Goal: Task Accomplishment & Management: Complete application form

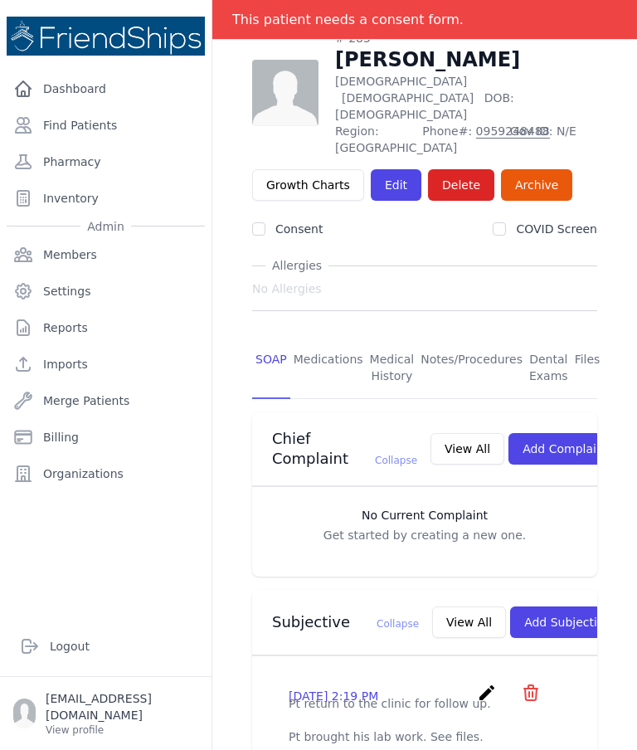
scroll to position [106, 0]
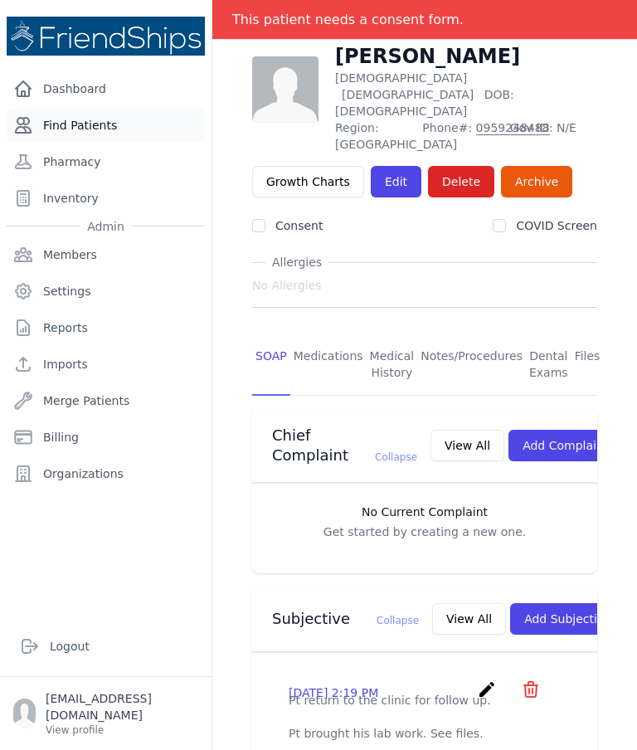
click at [102, 124] on link "Find Patients" at bounding box center [106, 125] width 198 height 33
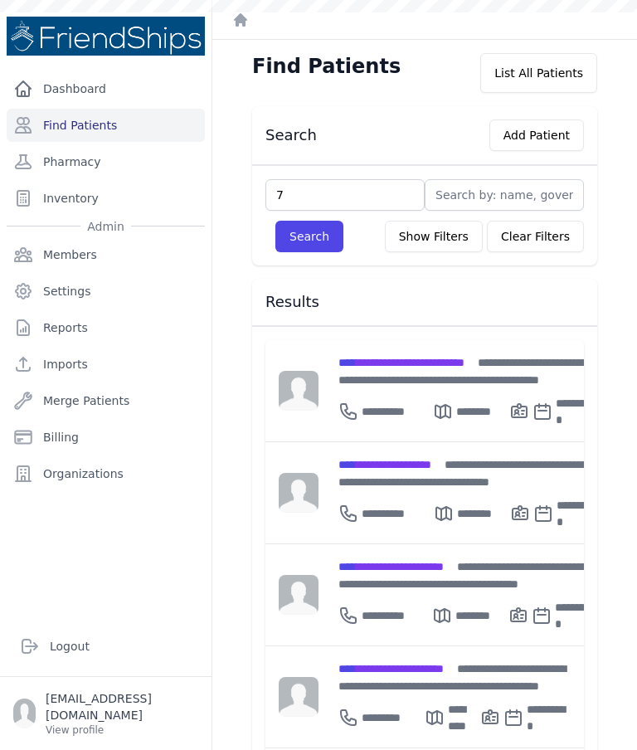
type input "79"
type input "791"
click at [300, 238] on button "Search" at bounding box center [309, 237] width 68 height 32
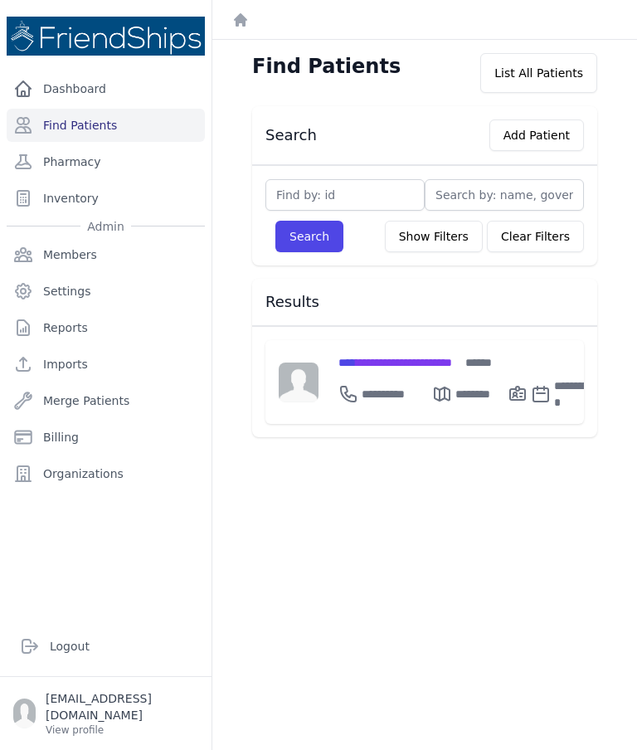
click at [367, 206] on input "text" at bounding box center [344, 195] width 159 height 32
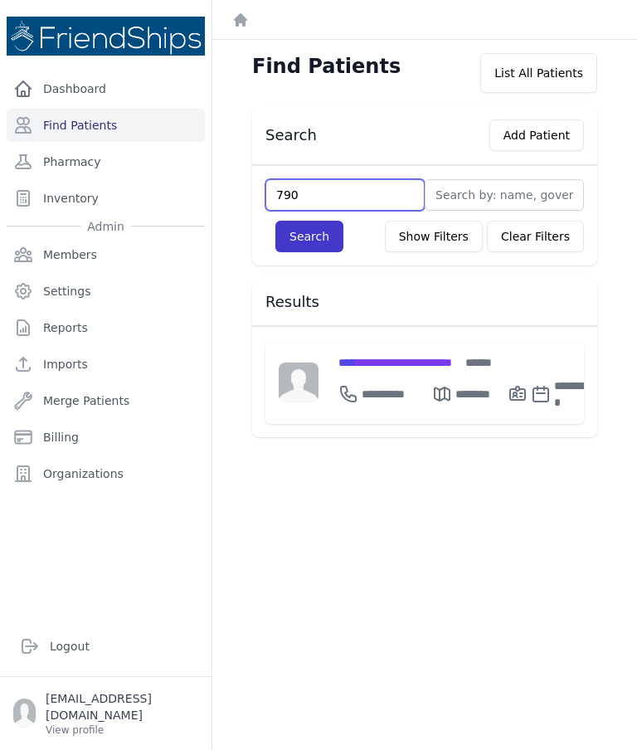
type input "790"
click at [307, 230] on button "Search" at bounding box center [309, 237] width 68 height 32
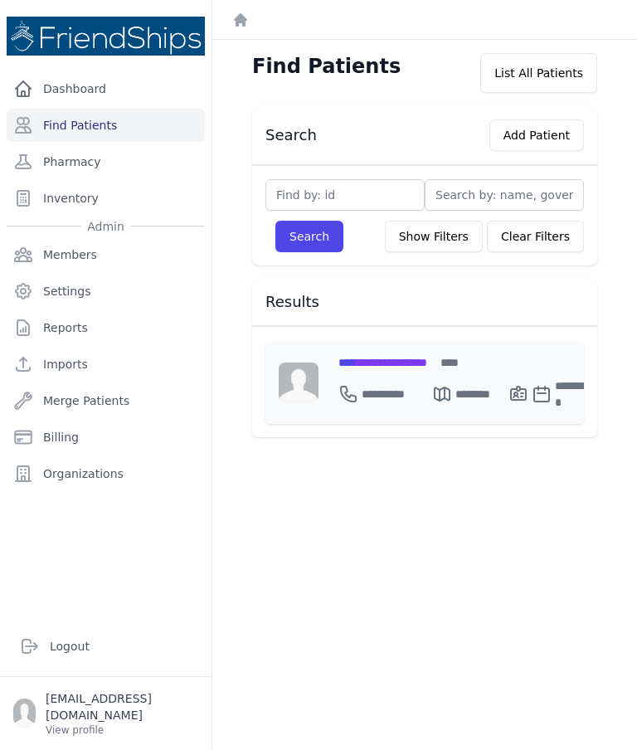
click at [427, 364] on span "**********" at bounding box center [382, 363] width 89 height 12
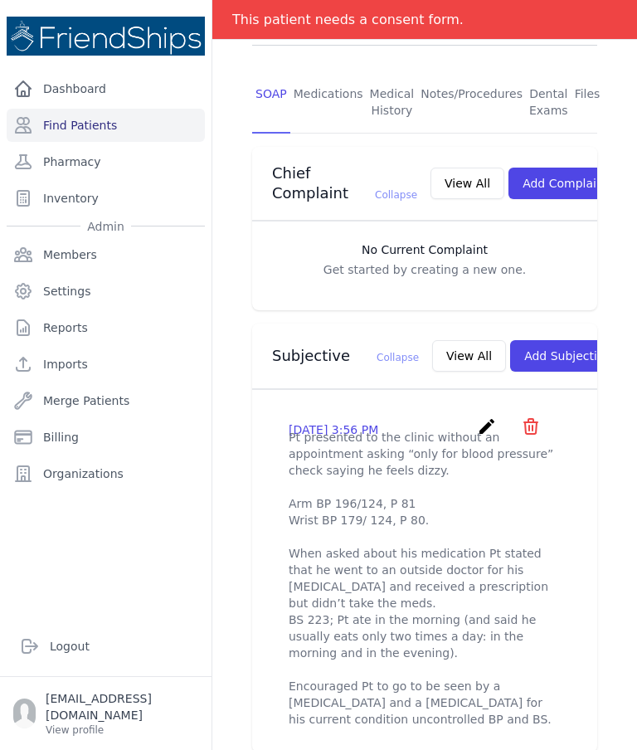
scroll to position [348, 0]
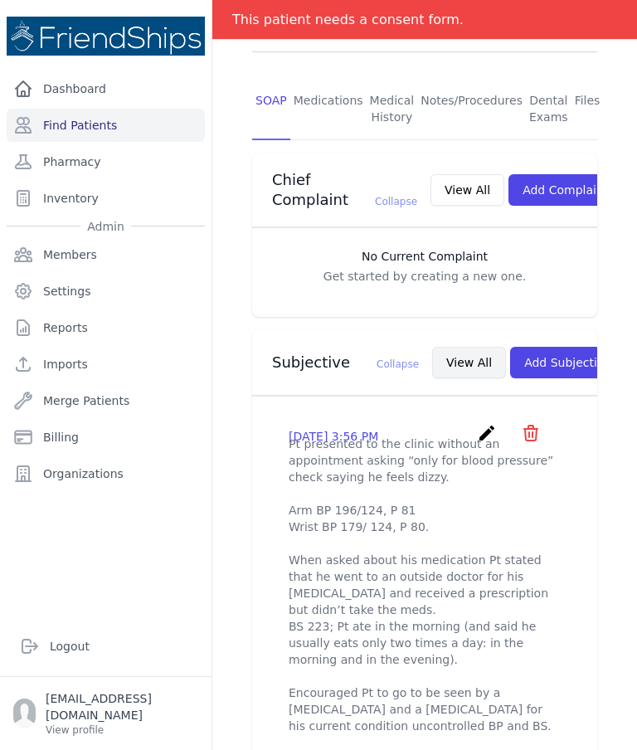
click at [432, 347] on button "View All" at bounding box center [469, 363] width 74 height 32
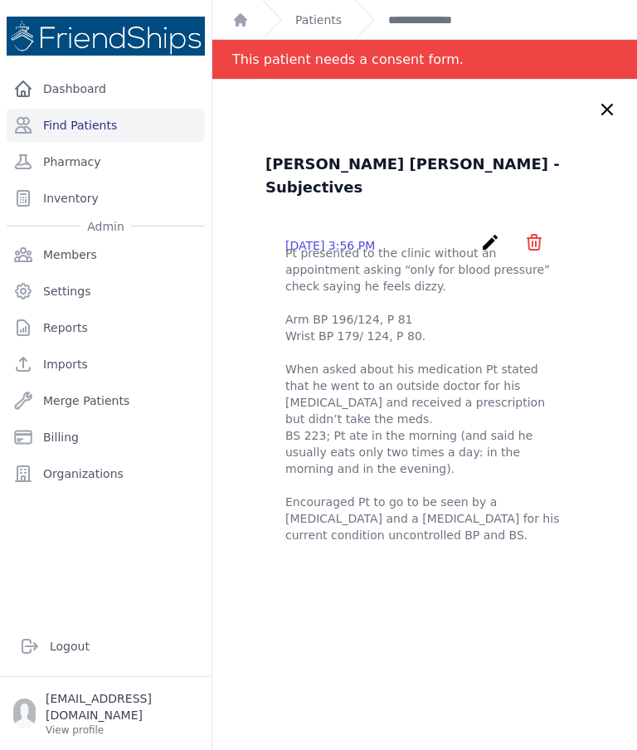
click at [602, 100] on icon at bounding box center [607, 110] width 20 height 20
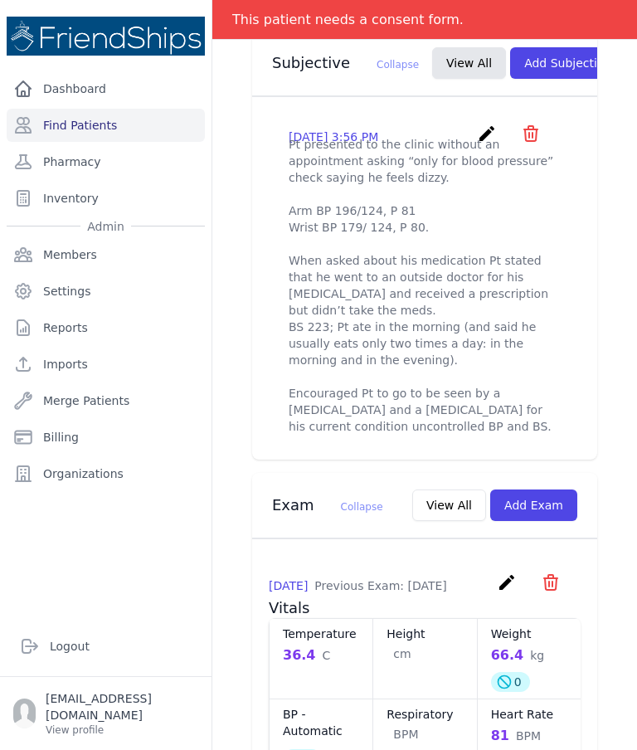
scroll to position [649, 0]
click at [123, 119] on link "Find Patients" at bounding box center [106, 125] width 198 height 33
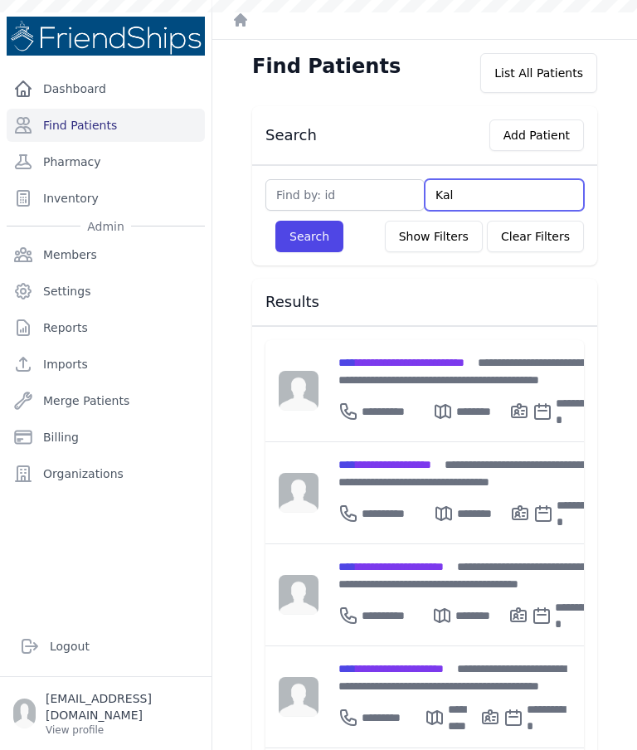
type input "Kali"
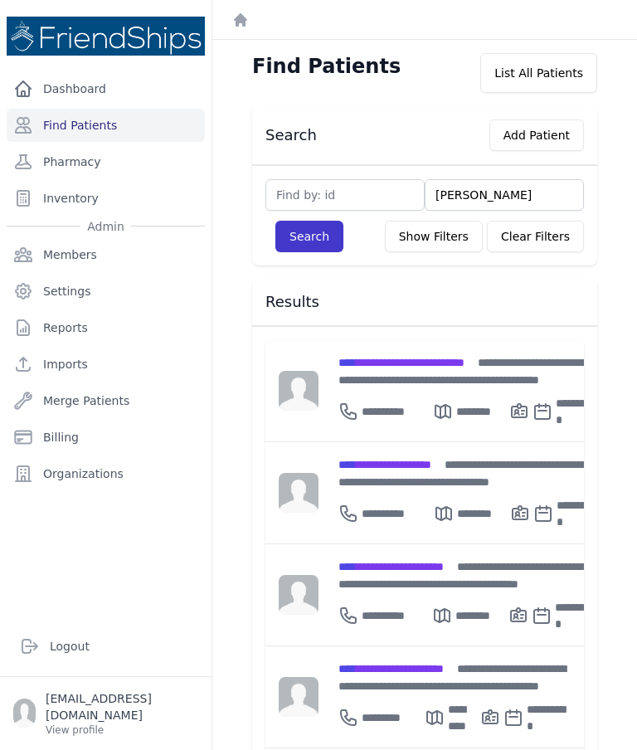
type input "Kalil"
click at [323, 247] on button "Search" at bounding box center [309, 237] width 68 height 32
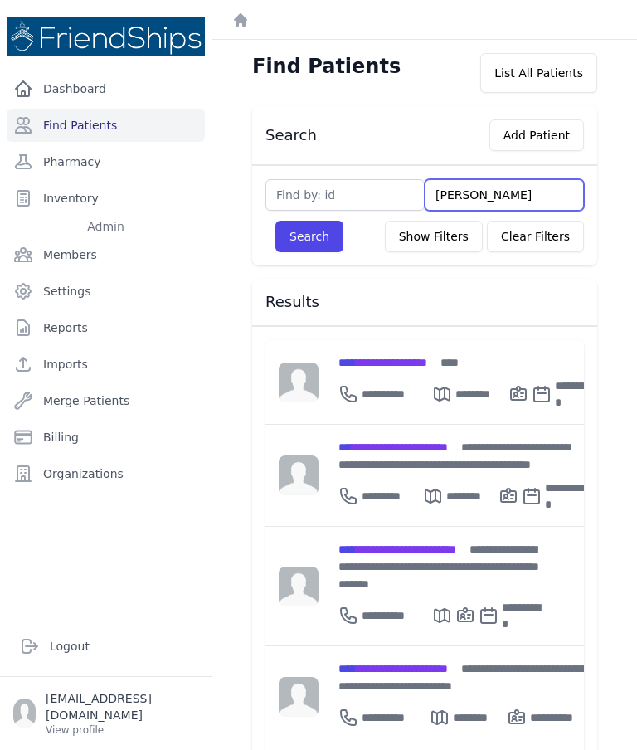
click at [489, 187] on input "Kalil" at bounding box center [504, 195] width 159 height 32
type input "Kal"
type input "K"
type input "Re"
type input "Rej"
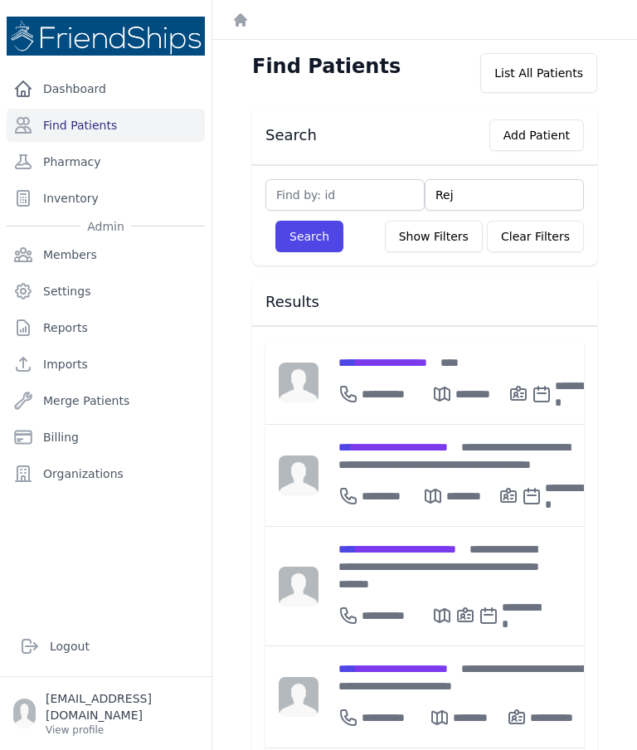
type input "Re"
type input "Reh"
type input "Reha"
type input "Reham"
click at [313, 244] on button "Search" at bounding box center [309, 237] width 68 height 32
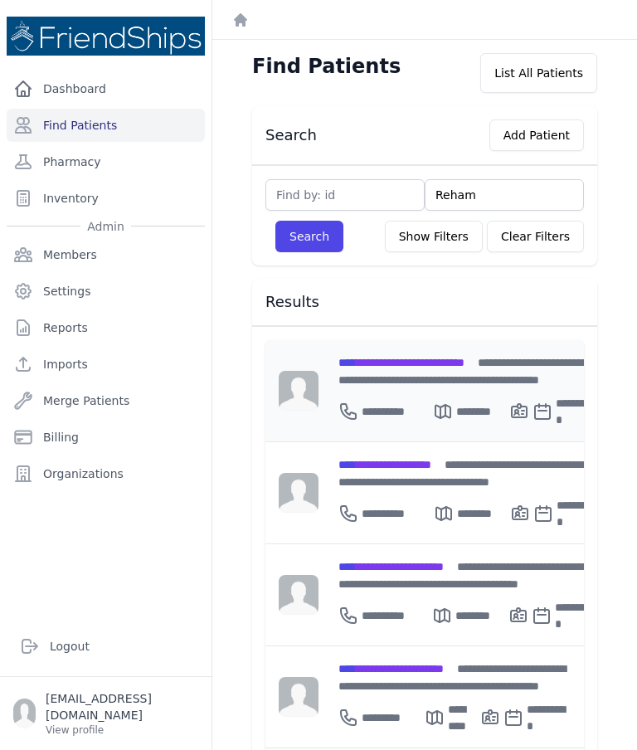
click at [431, 367] on span "**********" at bounding box center [401, 363] width 126 height 12
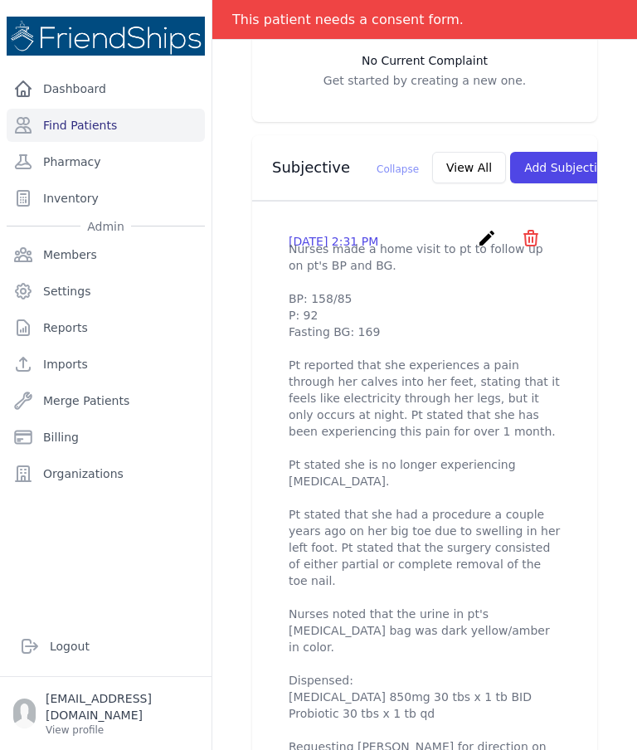
scroll to position [510, 0]
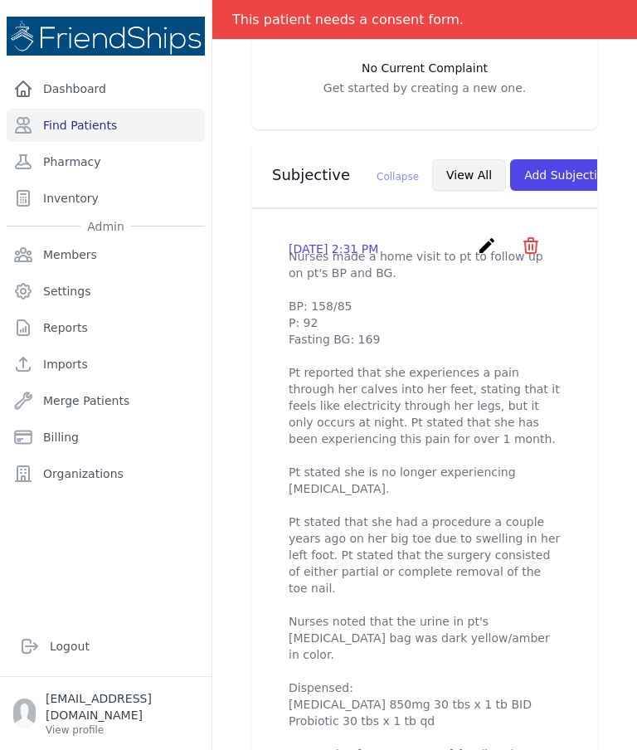
click at [432, 191] on button "View All" at bounding box center [469, 175] width 74 height 32
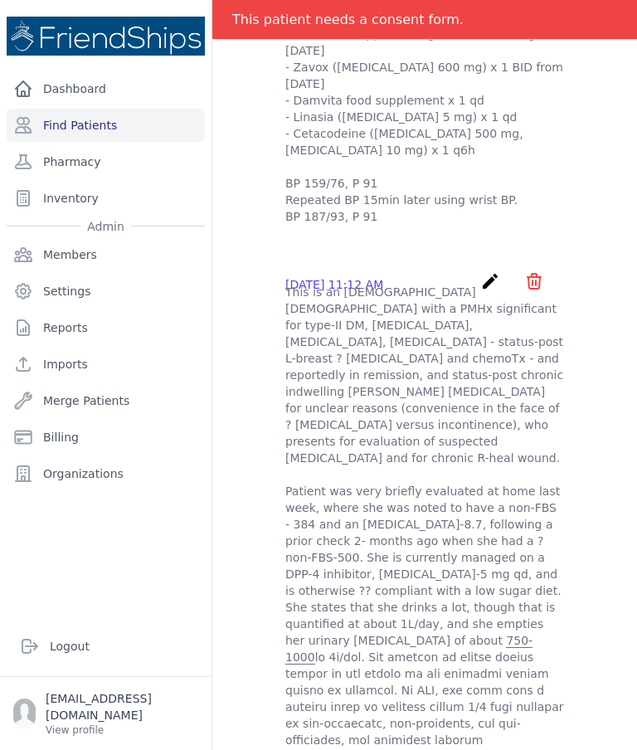
scroll to position [31, 0]
click at [492, 270] on icon "create" at bounding box center [490, 280] width 20 height 20
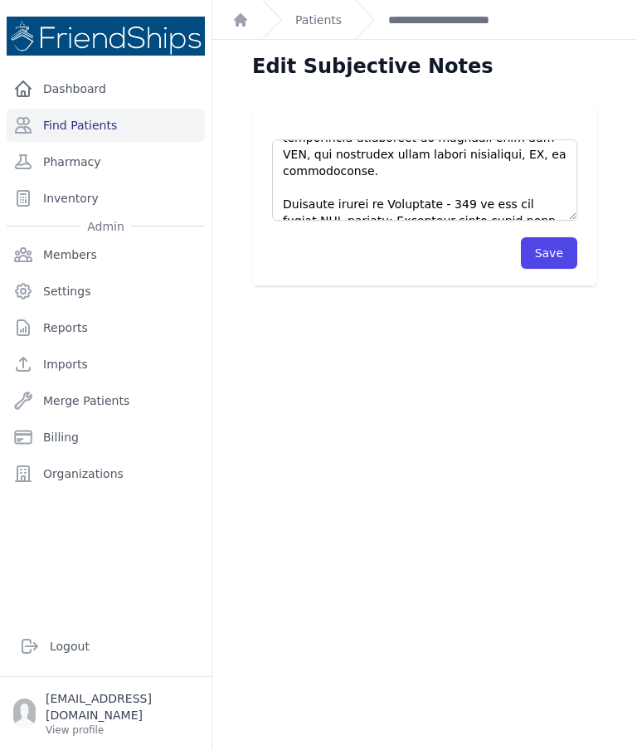
scroll to position [1178, 0]
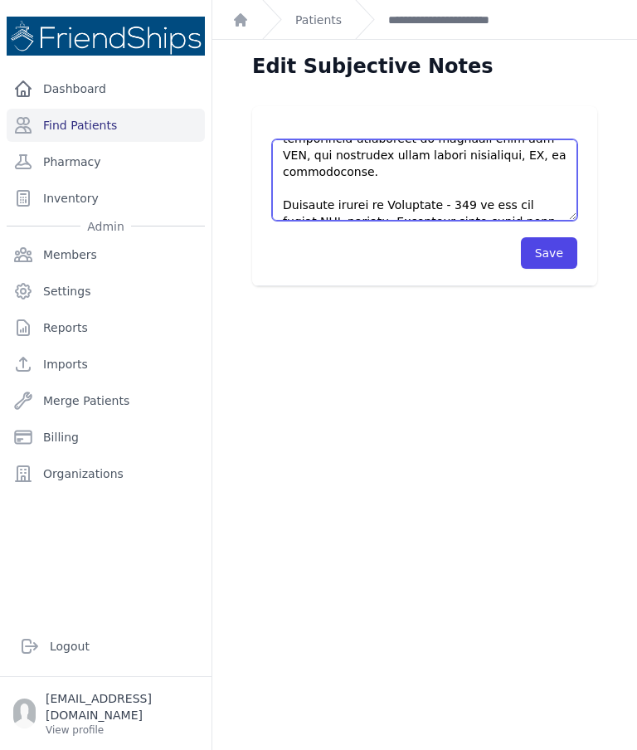
click at [407, 203] on textarea at bounding box center [424, 179] width 305 height 81
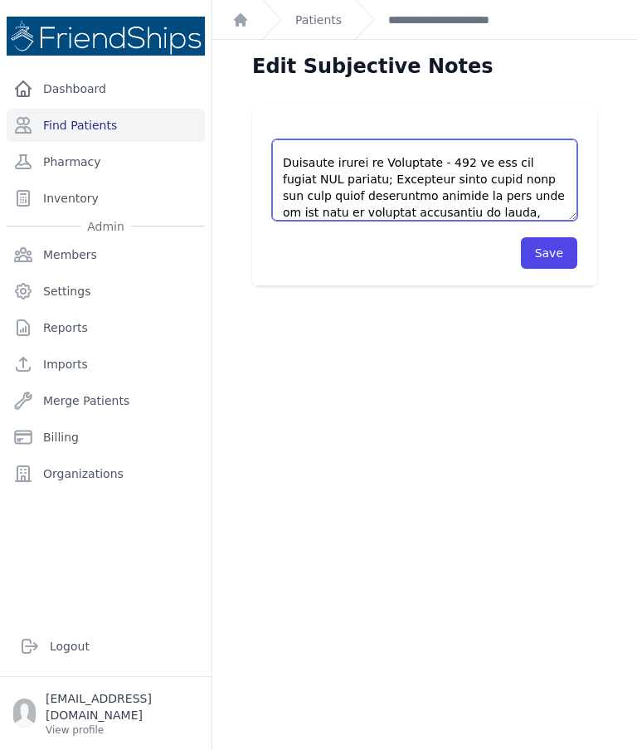
scroll to position [1220, 0]
type textarea "This is an 81 year old female with a PMHx significant for type-II DM, hyperlipi…"
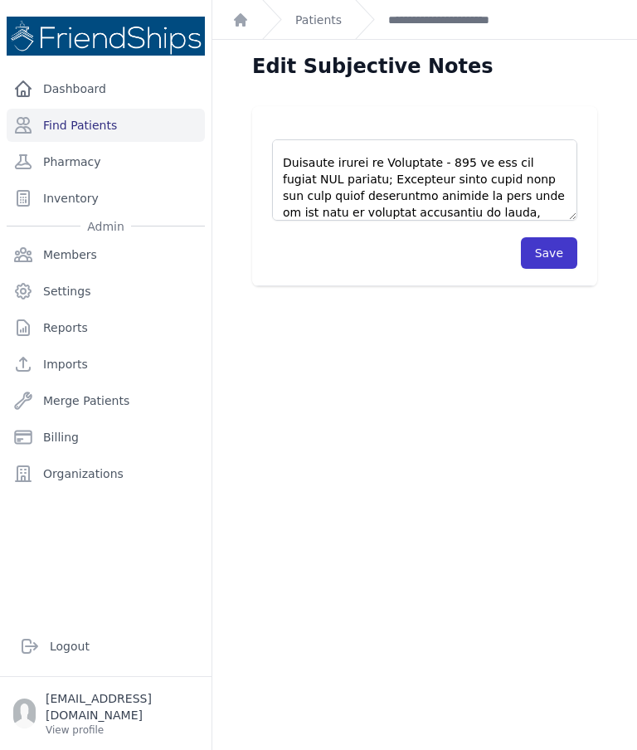
click at [550, 252] on button "Save" at bounding box center [549, 253] width 56 height 32
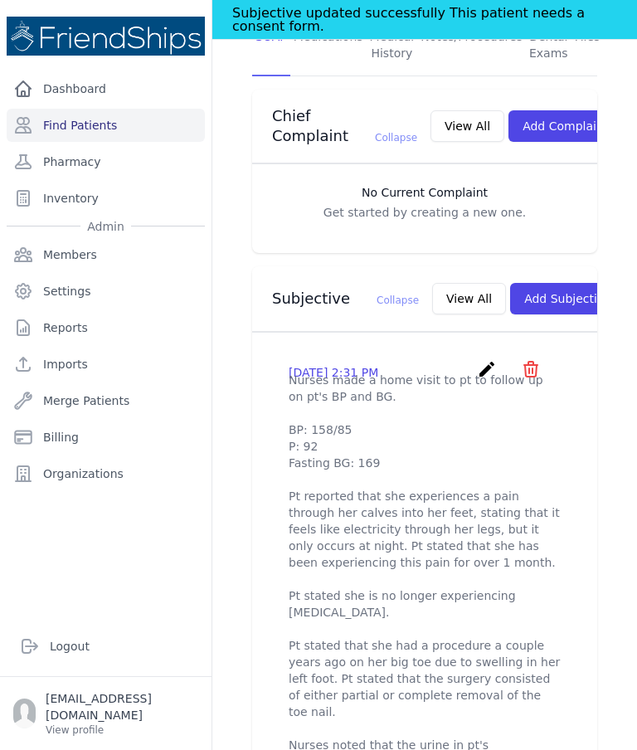
scroll to position [450, 0]
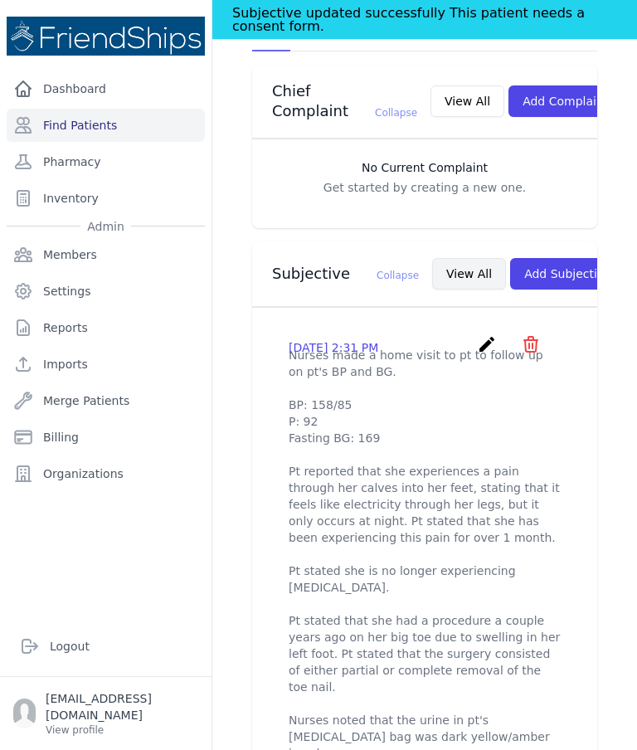
click at [436, 288] on button "View All" at bounding box center [469, 274] width 74 height 32
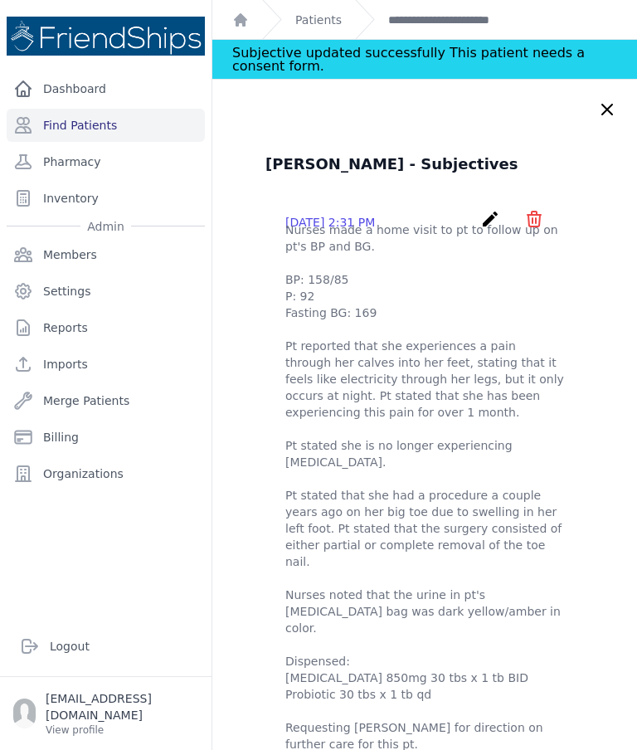
scroll to position [0, 0]
click at [605, 106] on icon at bounding box center [607, 109] width 10 height 10
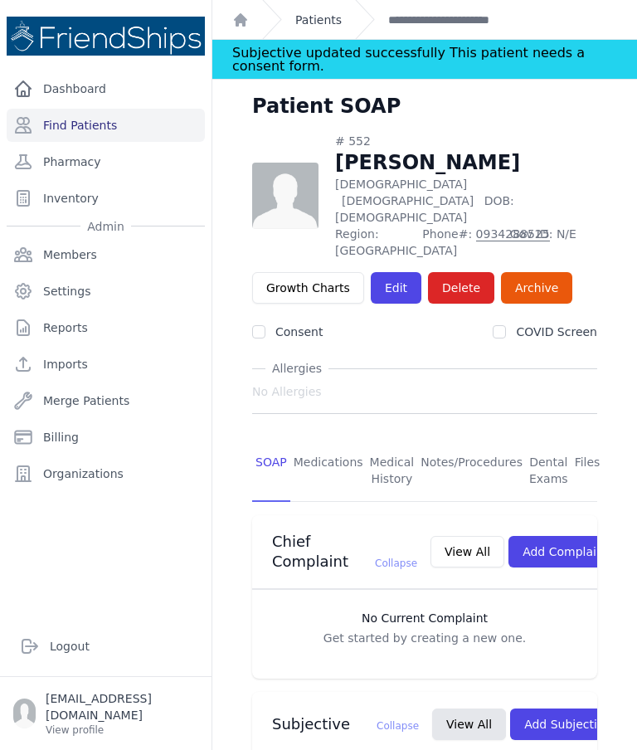
click at [338, 13] on link "Patients" at bounding box center [318, 20] width 46 height 17
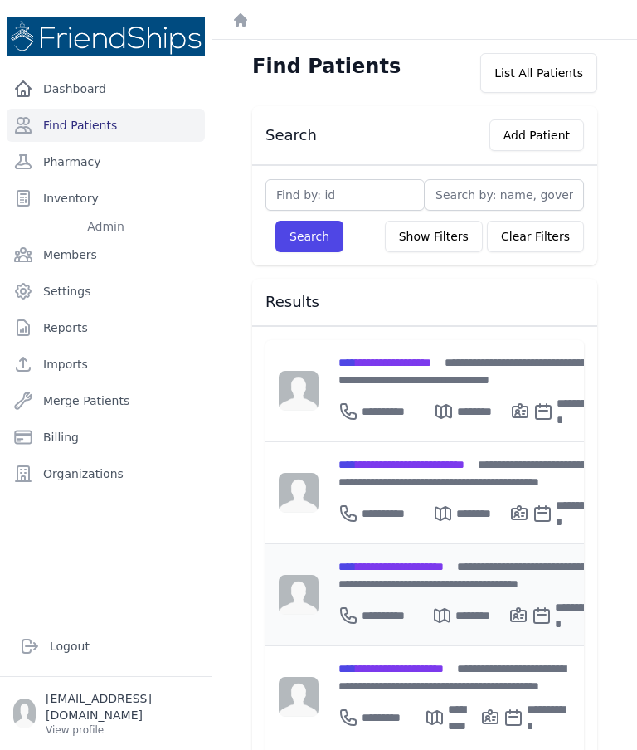
click at [399, 561] on span "**********" at bounding box center [390, 567] width 105 height 12
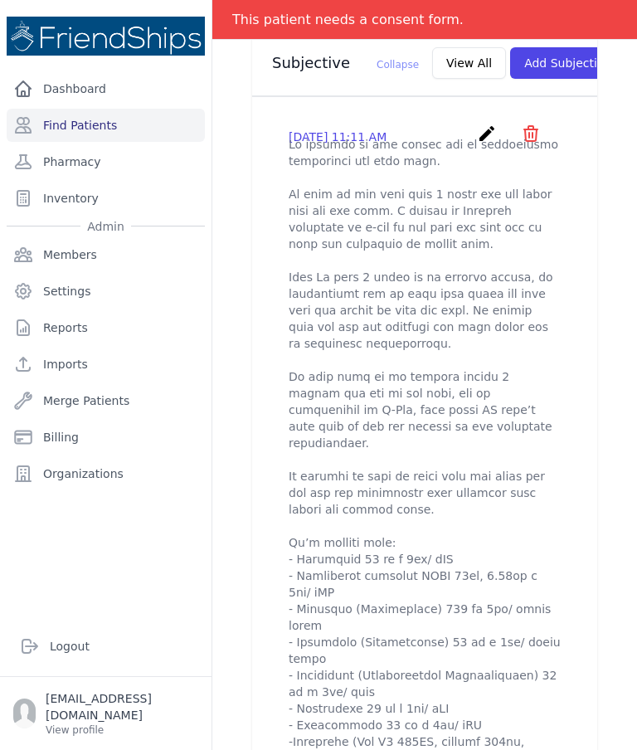
scroll to position [608, 0]
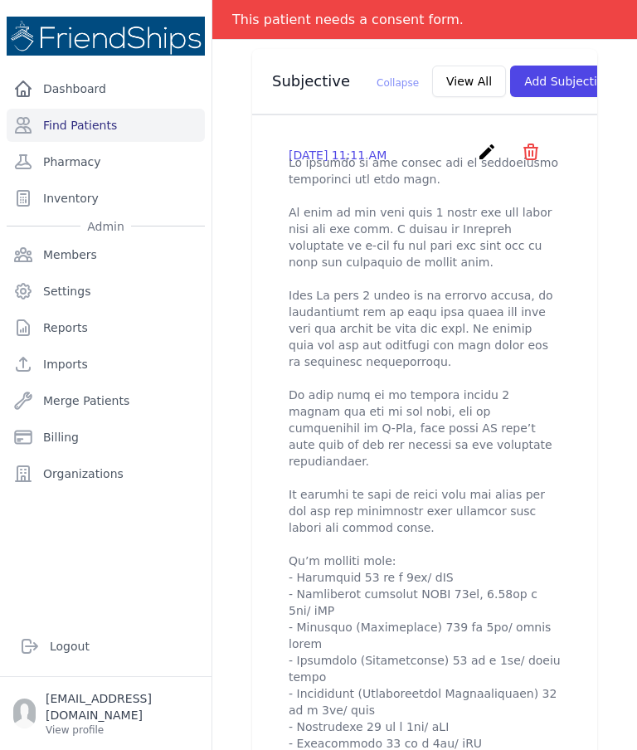
click at [488, 159] on link "create" at bounding box center [489, 157] width 24 height 16
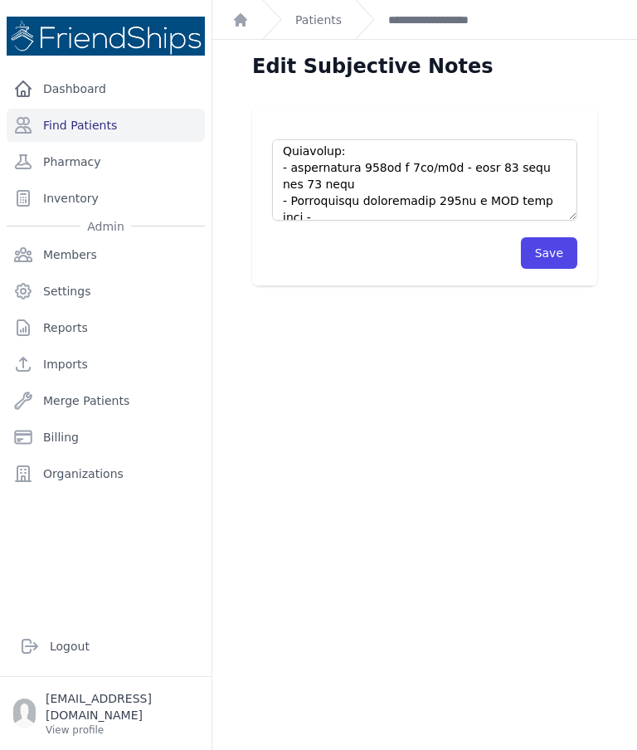
scroll to position [718, 0]
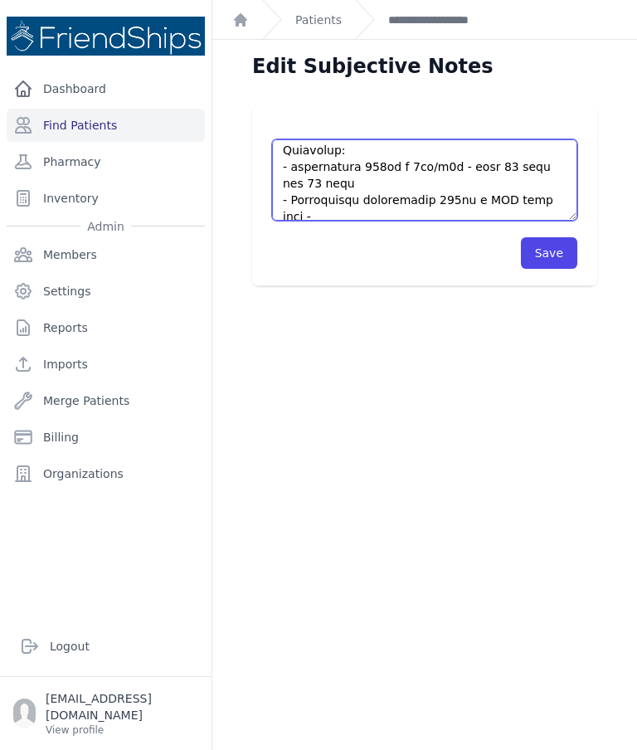
click at [315, 180] on textarea at bounding box center [424, 179] width 305 height 81
click at [289, 178] on textarea at bounding box center [424, 179] width 305 height 81
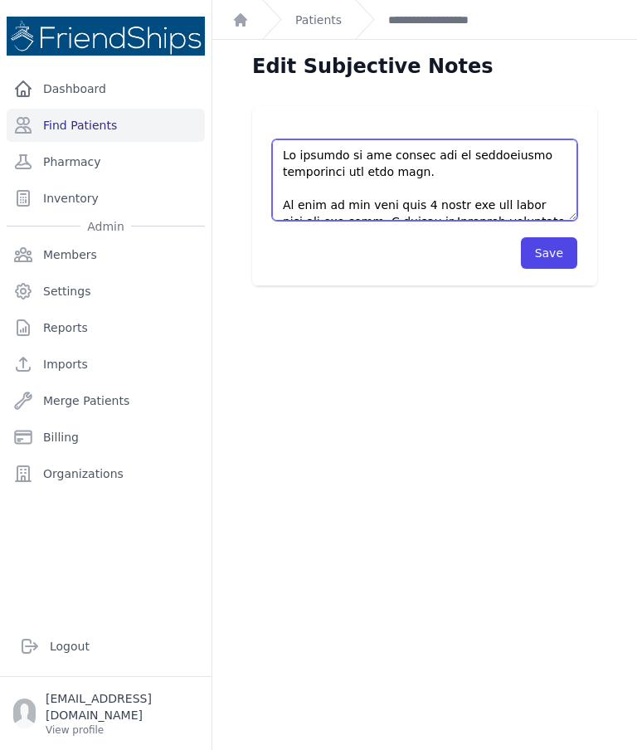
scroll to position [0, 0]
click at [459, 167] on textarea at bounding box center [424, 179] width 305 height 81
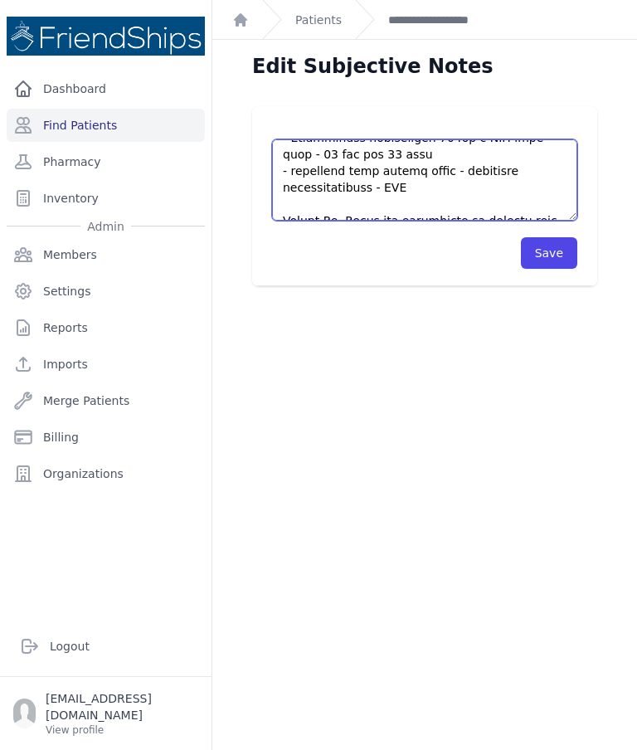
scroll to position [780, 0]
click at [445, 163] on textarea at bounding box center [424, 179] width 305 height 81
click at [386, 190] on textarea at bounding box center [424, 179] width 305 height 81
type textarea "Pt arrived to the clinic for an appointment concerning her knee pain and for me…"
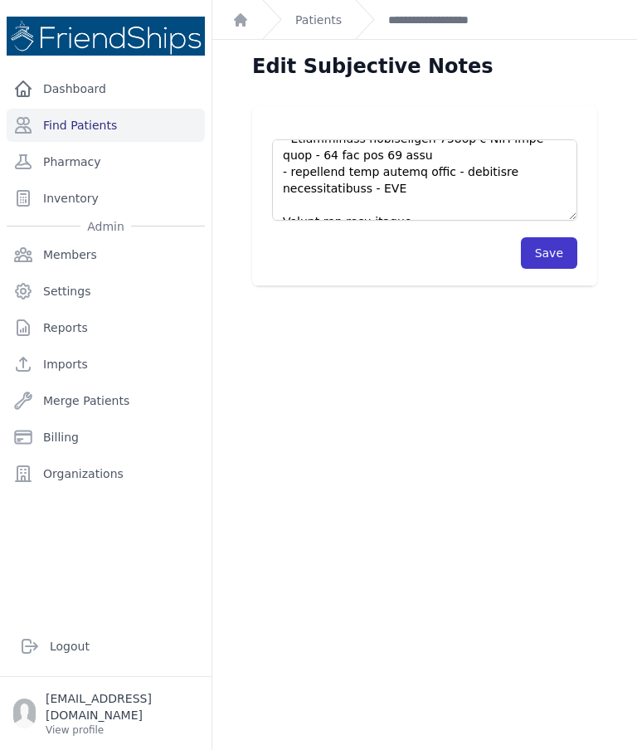
click at [542, 249] on button "Save" at bounding box center [549, 253] width 56 height 32
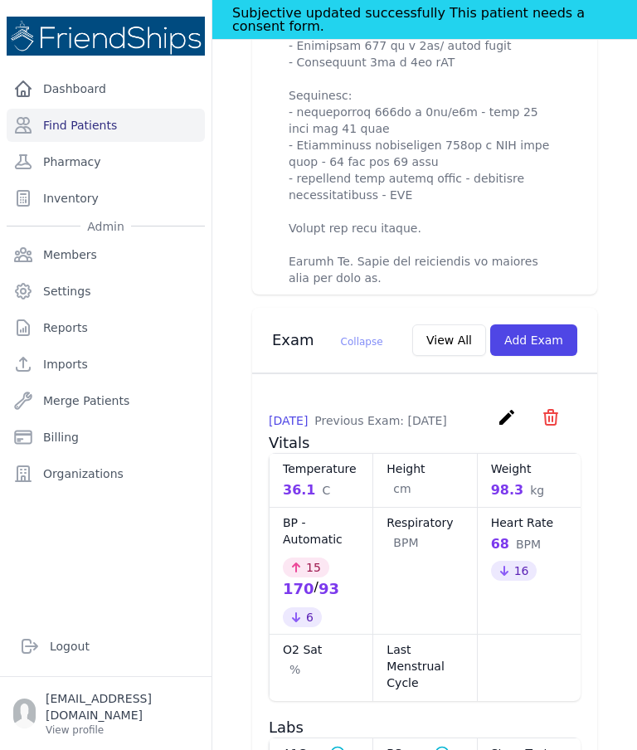
scroll to position [1426, 0]
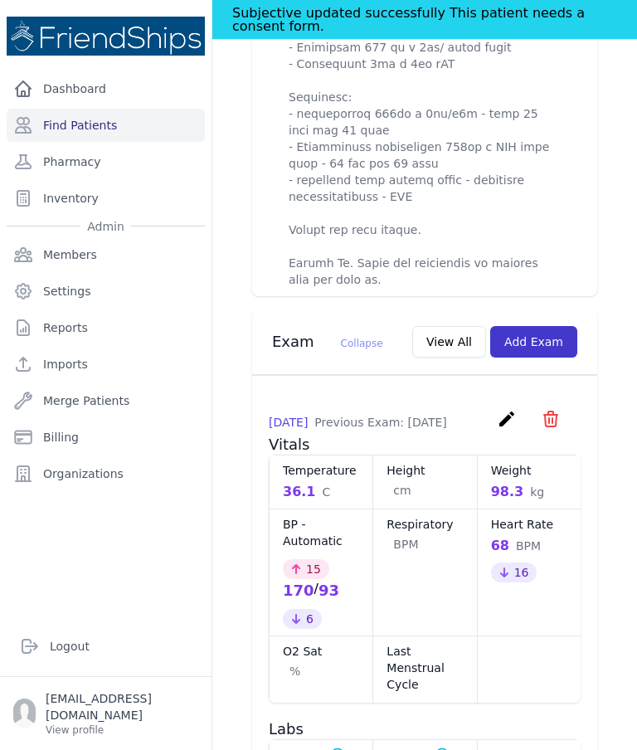
click at [542, 344] on button "Add Exam" at bounding box center [533, 342] width 87 height 32
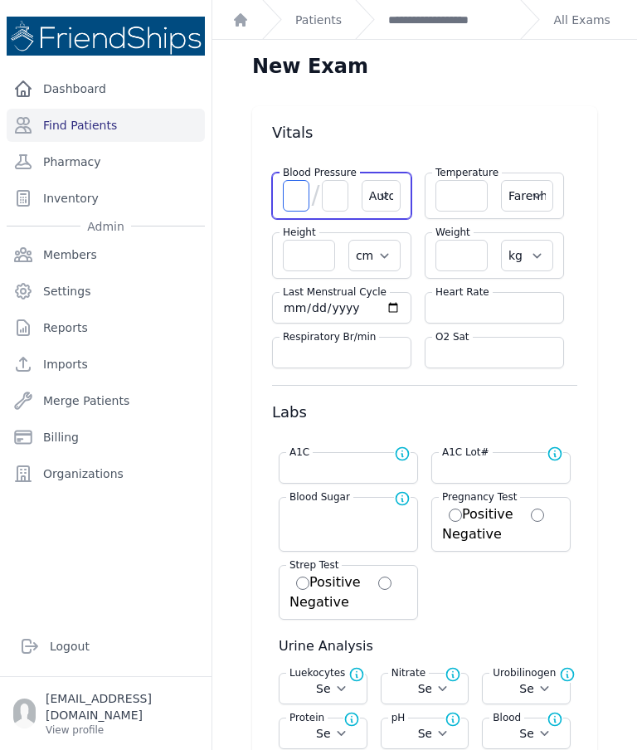
click at [299, 199] on input "number" at bounding box center [296, 196] width 27 height 32
type input "186"
click at [333, 187] on input "number" at bounding box center [335, 196] width 27 height 32
select select "Automatic"
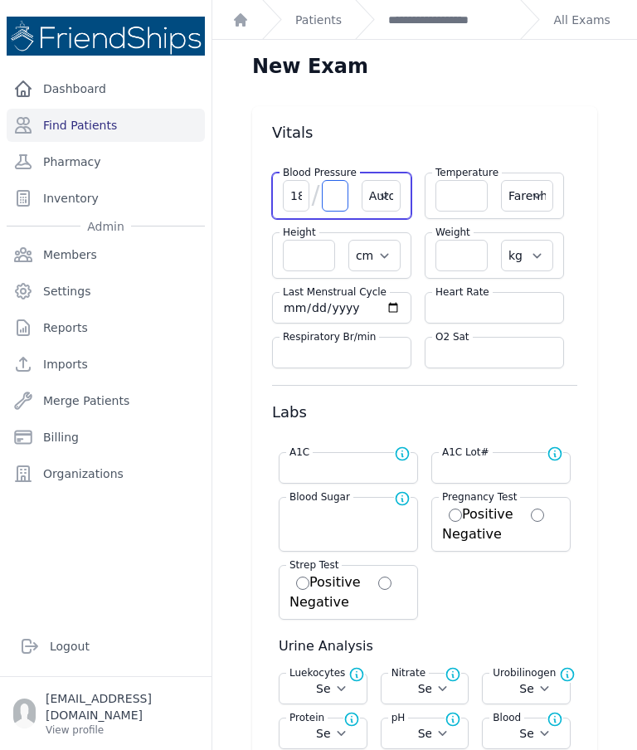
select select "F"
select select "cm"
select select "kg"
select select
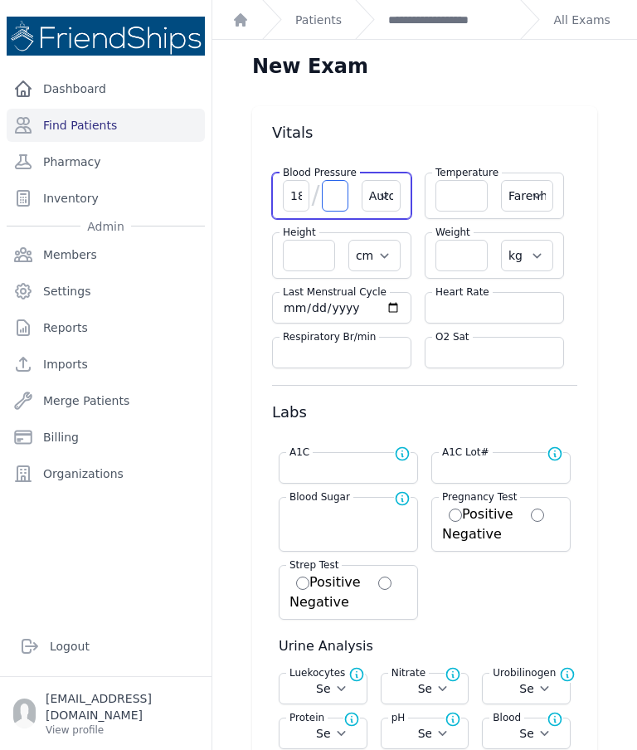
select select
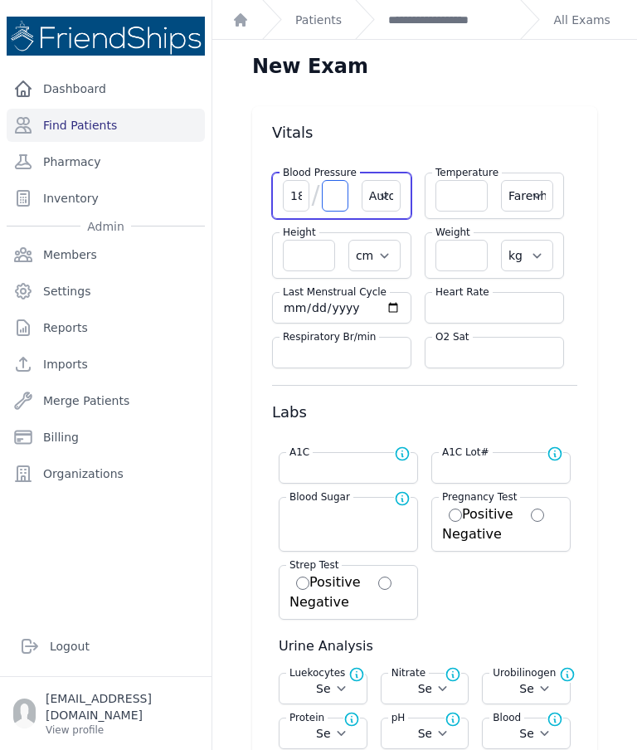
select select
type input "99"
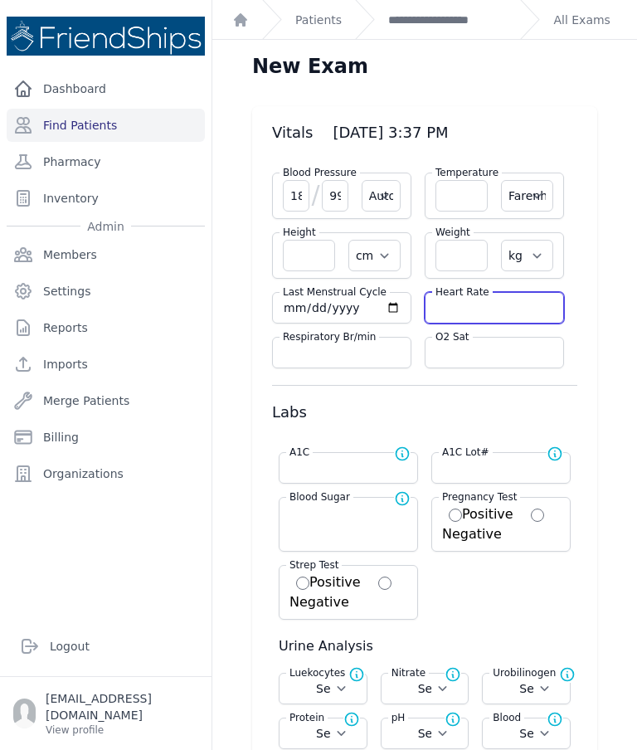
click at [479, 310] on input "number" at bounding box center [494, 307] width 118 height 17
type input "73"
select select "Automatic"
select select "F"
select select "cm"
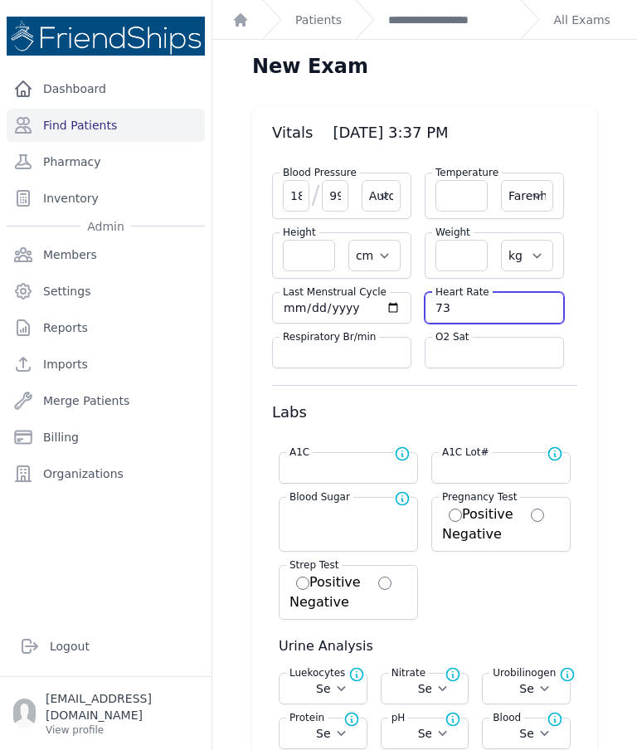
select select "kg"
select select
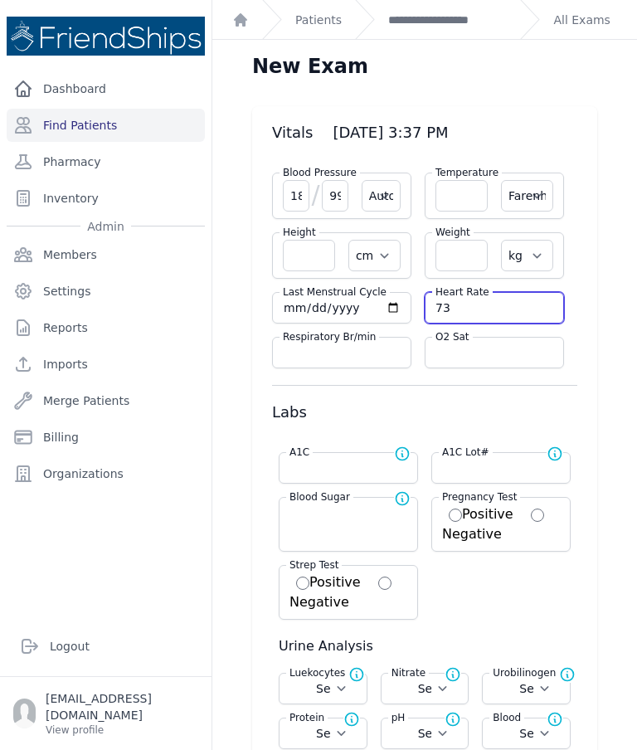
select select
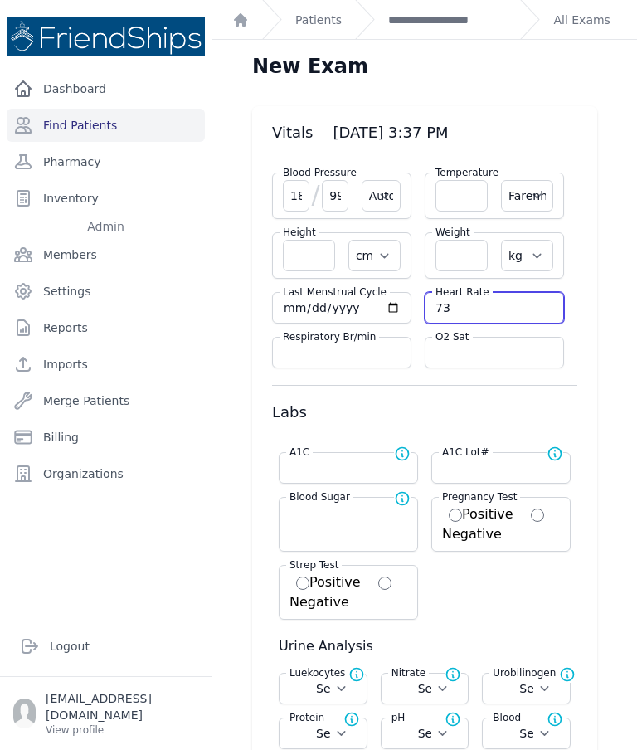
select select
type input "73"
click at [459, 193] on input "number" at bounding box center [461, 196] width 52 height 32
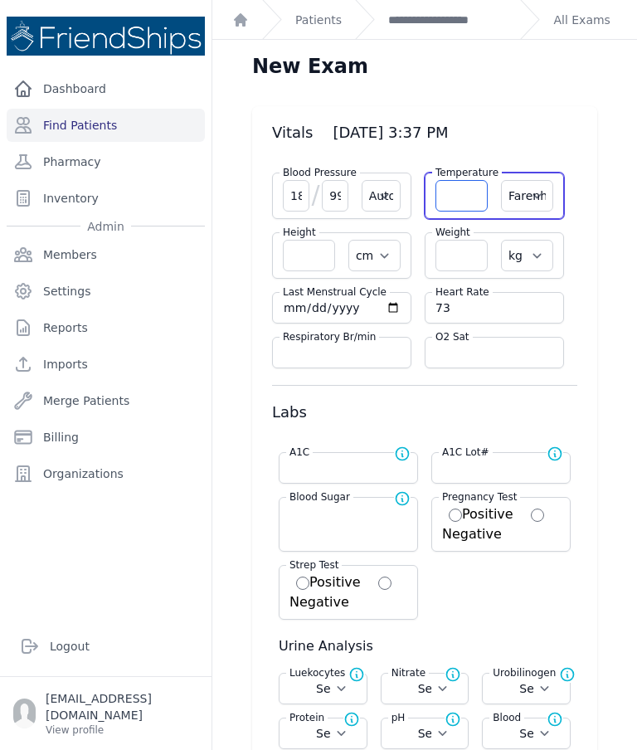
select select "Automatic"
select select "F"
select select "cm"
select select "kg"
select select
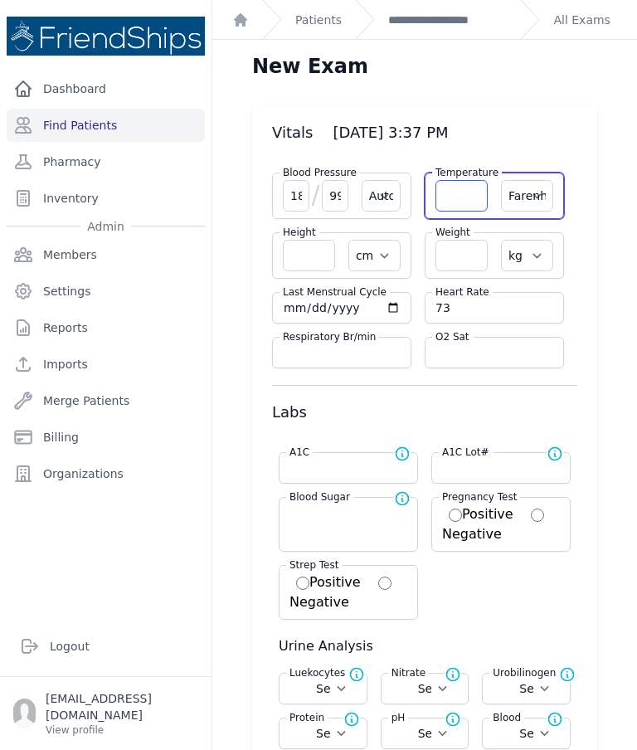
select select
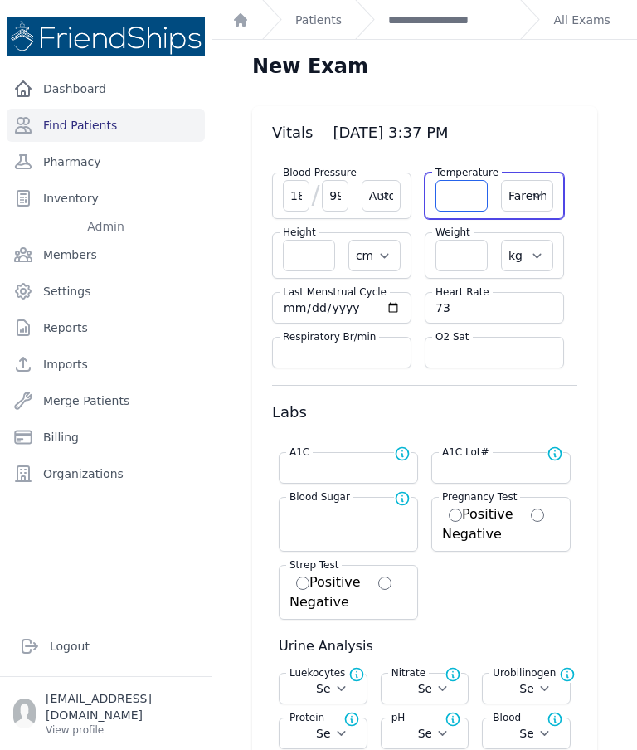
select select
type input "36.7"
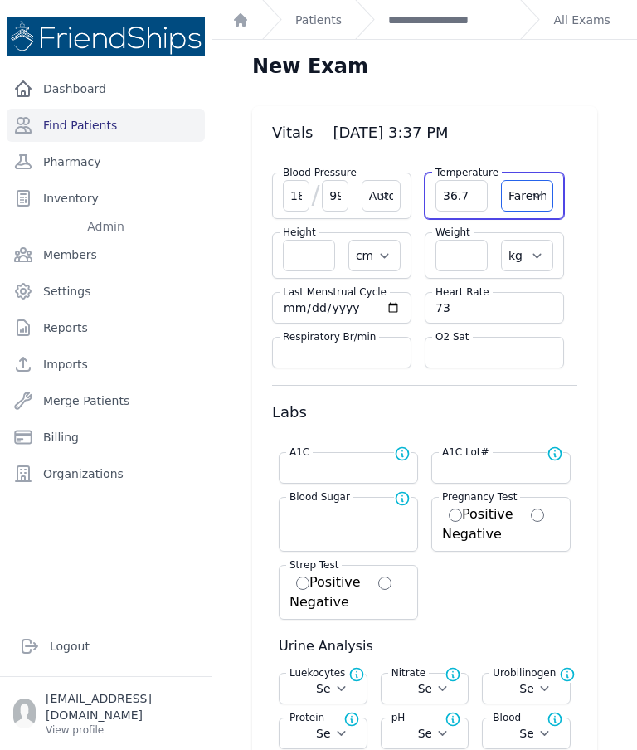
click at [513, 201] on select "Farenheit Celcius" at bounding box center [527, 196] width 52 height 32
select select "C"
select select "Automatic"
select select "cm"
select select "kg"
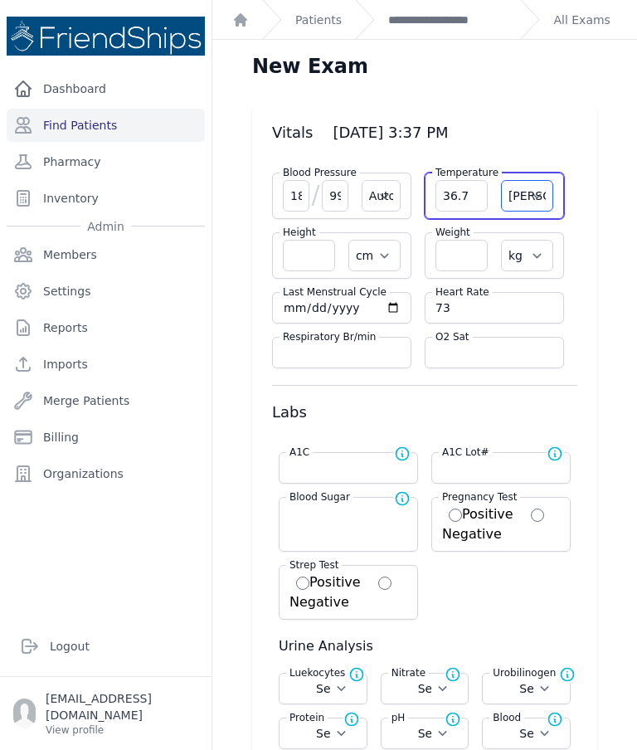
select select
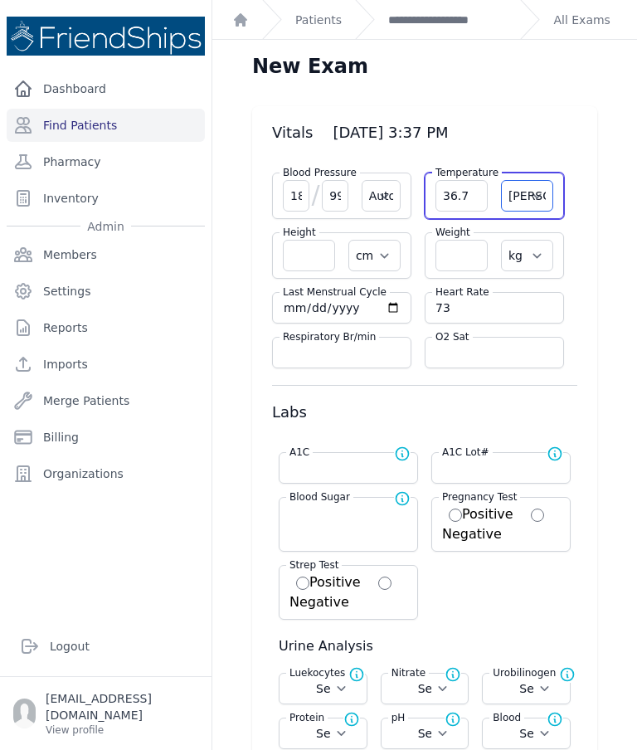
select select
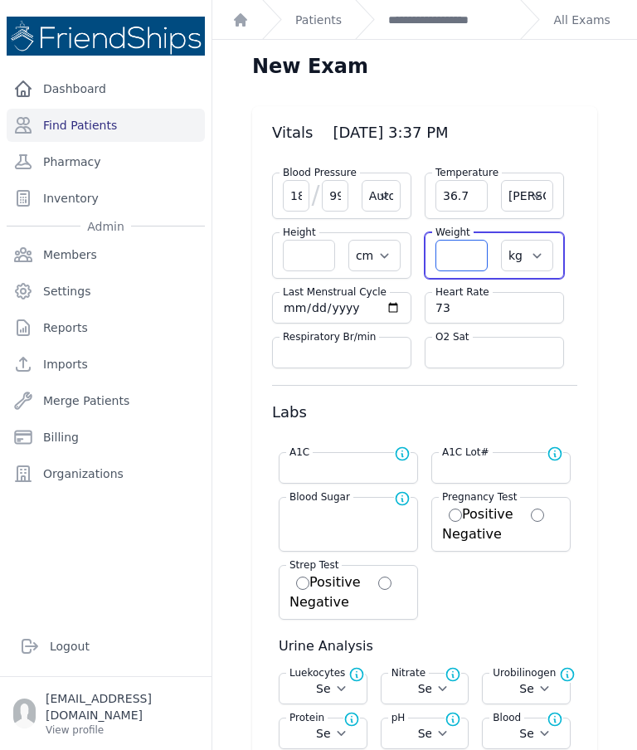
click at [464, 259] on input "number" at bounding box center [461, 256] width 52 height 32
select select "Automatic"
select select "C"
select select "cm"
select select "kg"
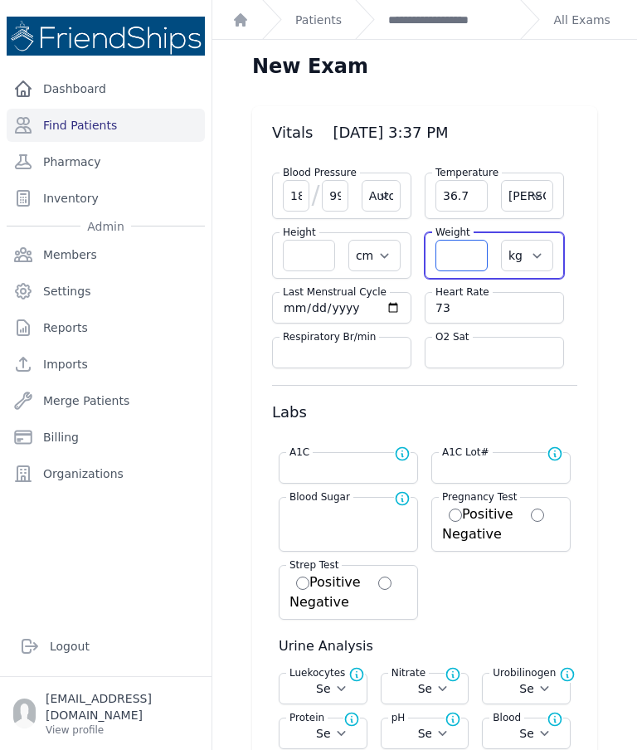
select select
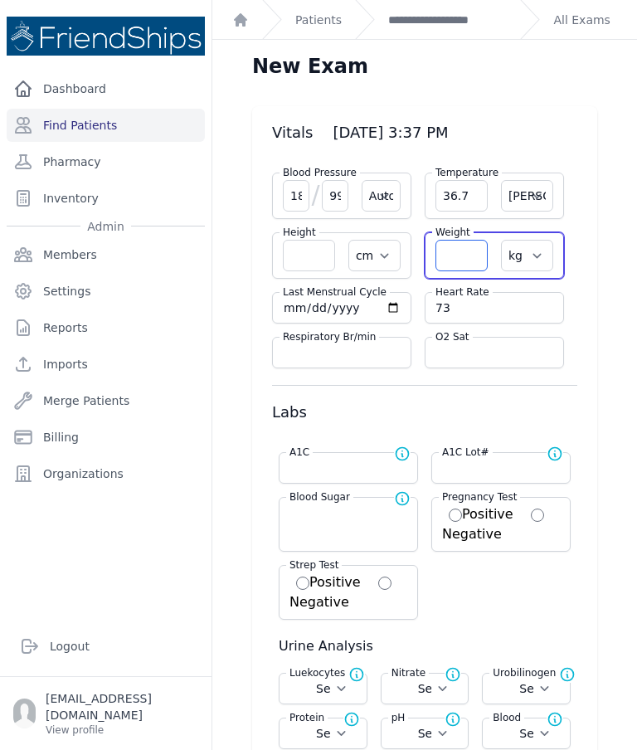
select select
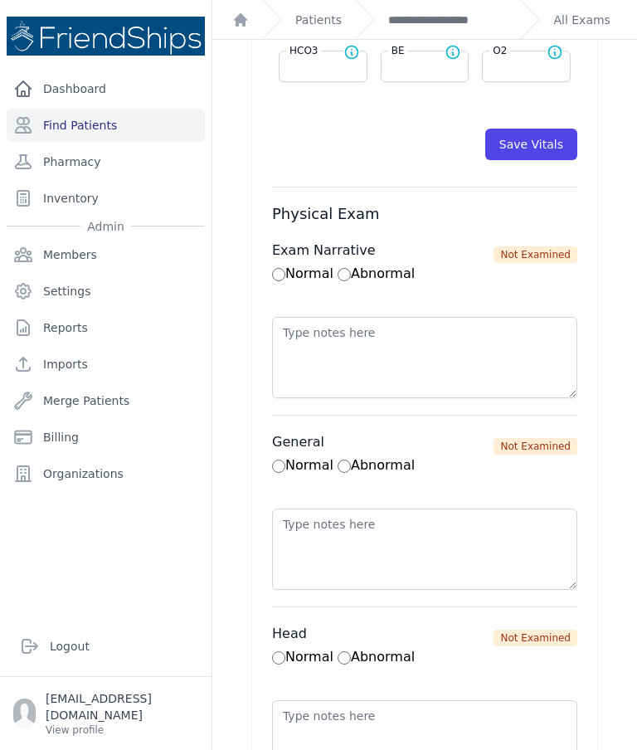
scroll to position [988, 0]
type input "100.7"
click at [551, 153] on button "Save Vitals" at bounding box center [531, 145] width 92 height 32
select select "Automatic"
select select "cm"
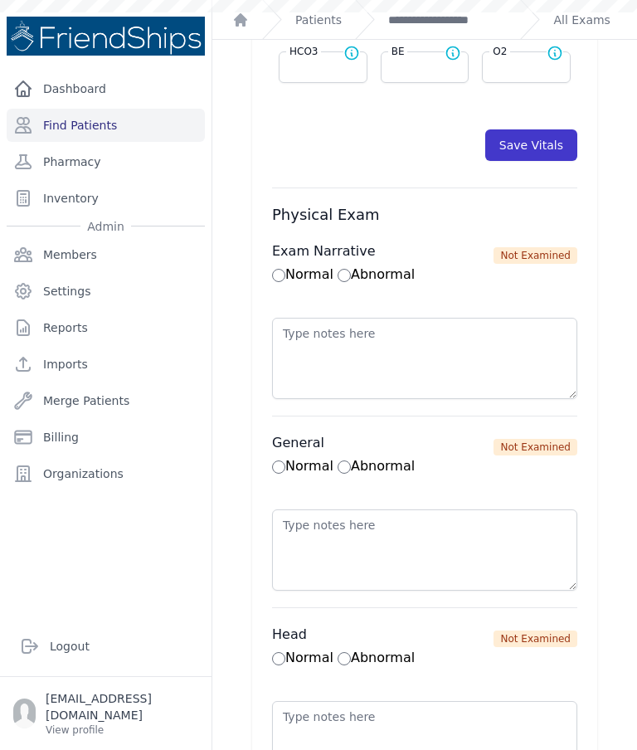
select select "kg"
select select
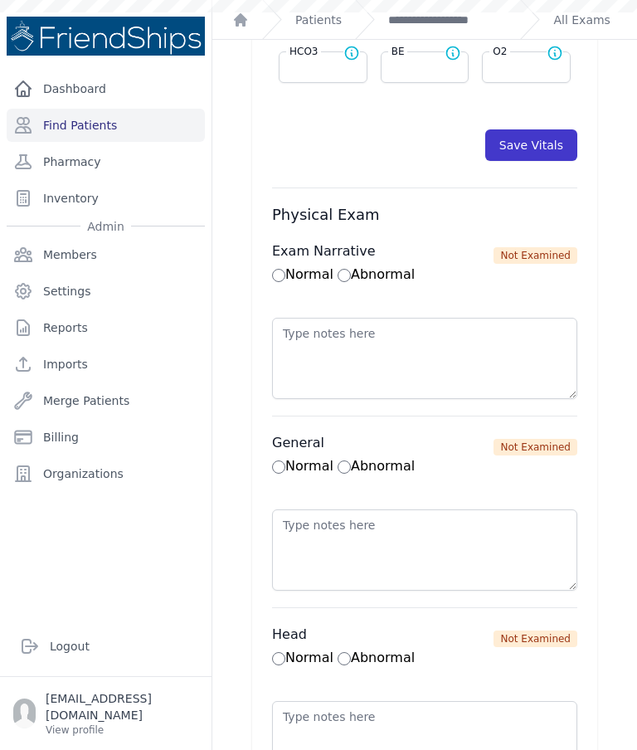
select select
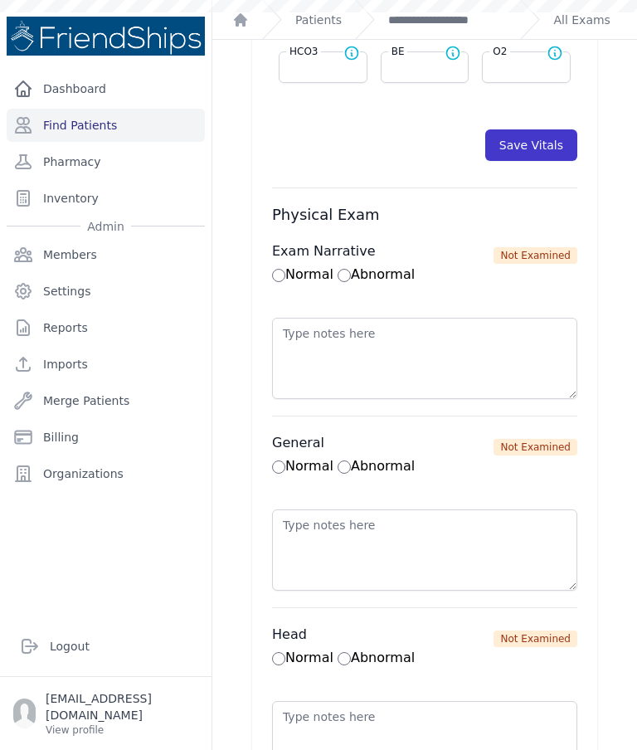
select select
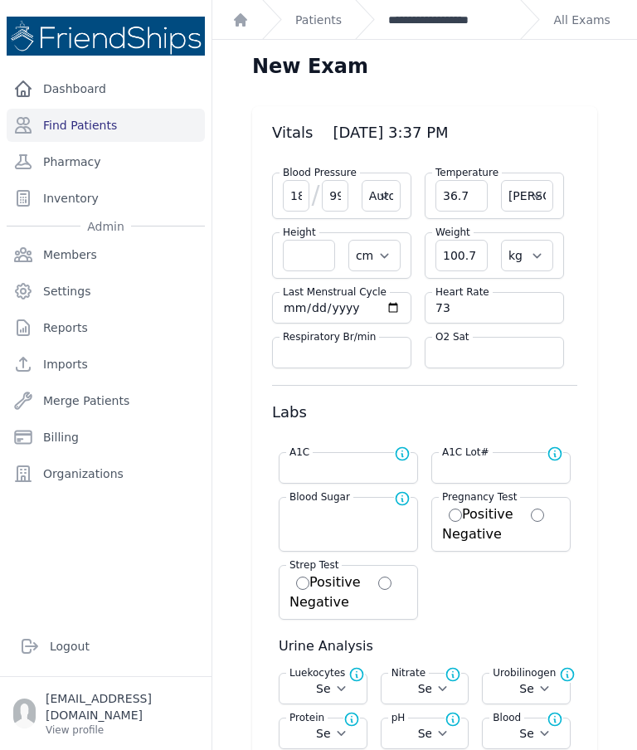
click at [422, 23] on link "**********" at bounding box center [447, 20] width 119 height 17
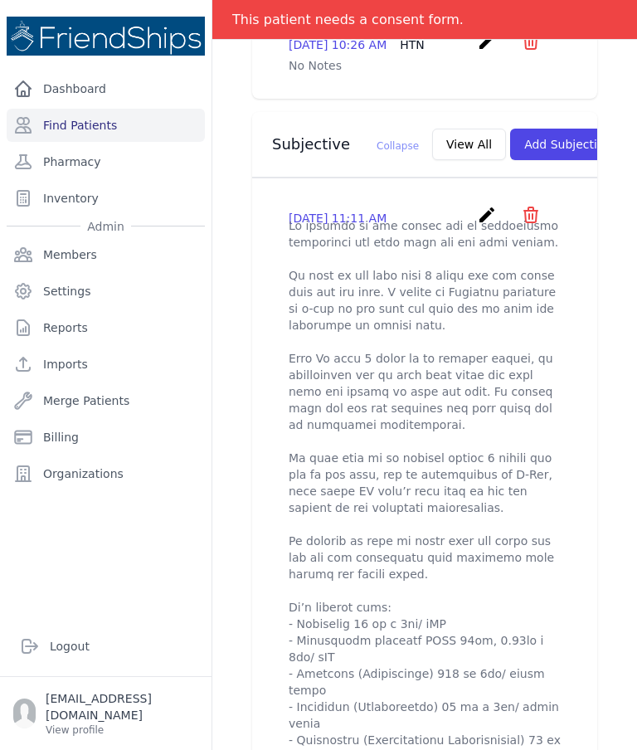
scroll to position [513, 0]
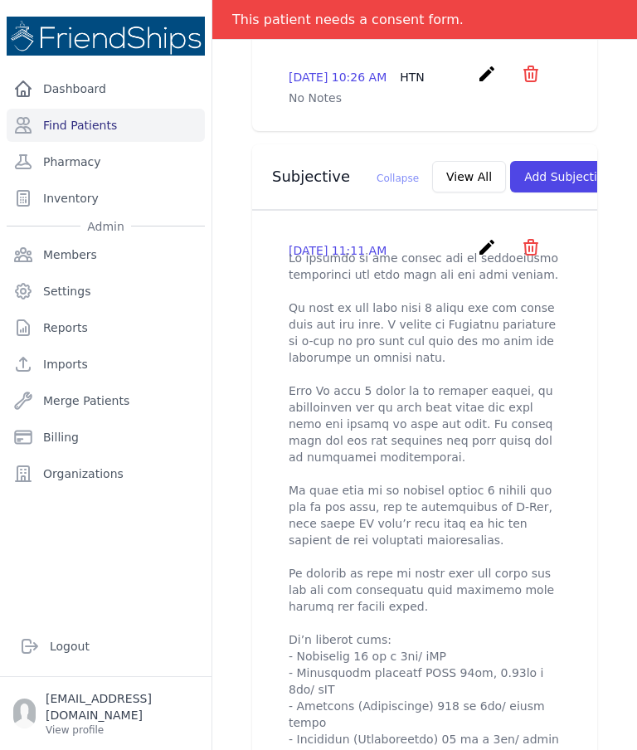
click at [472, 250] on p at bounding box center [425, 706] width 272 height 912
click at [470, 250] on p at bounding box center [425, 706] width 272 height 912
click at [484, 248] on icon "create" at bounding box center [487, 247] width 20 height 20
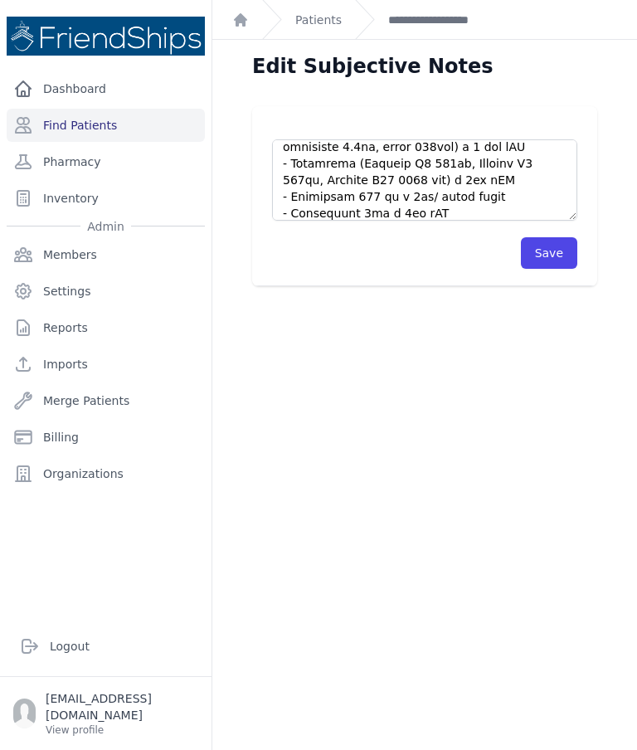
scroll to position [614, 0]
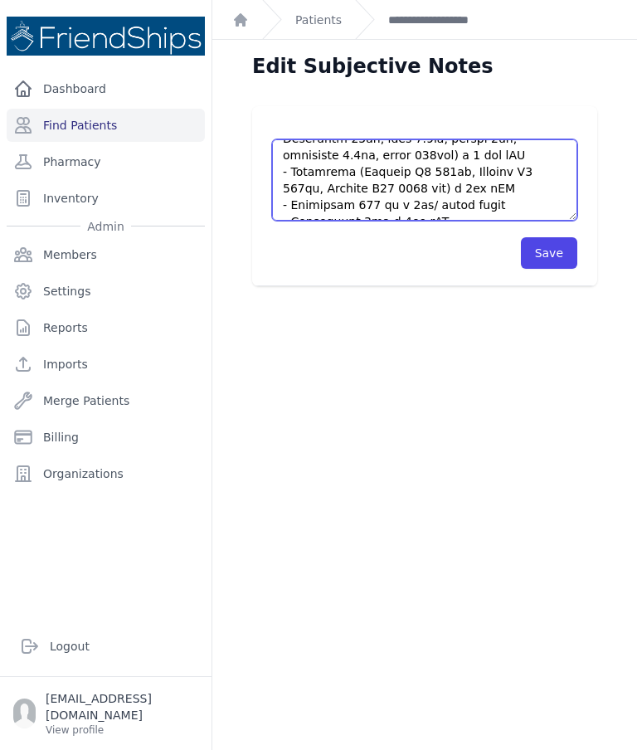
click at [492, 184] on textarea at bounding box center [424, 179] width 305 height 81
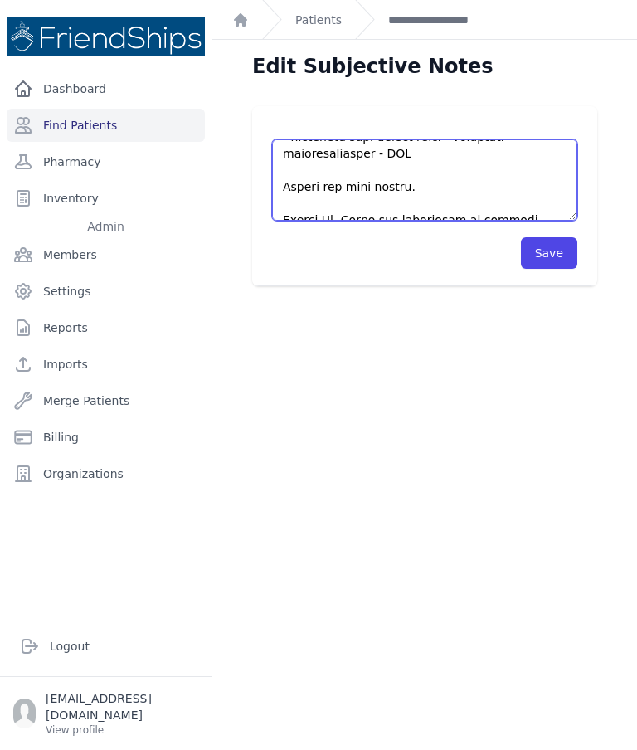
scroll to position [896, 0]
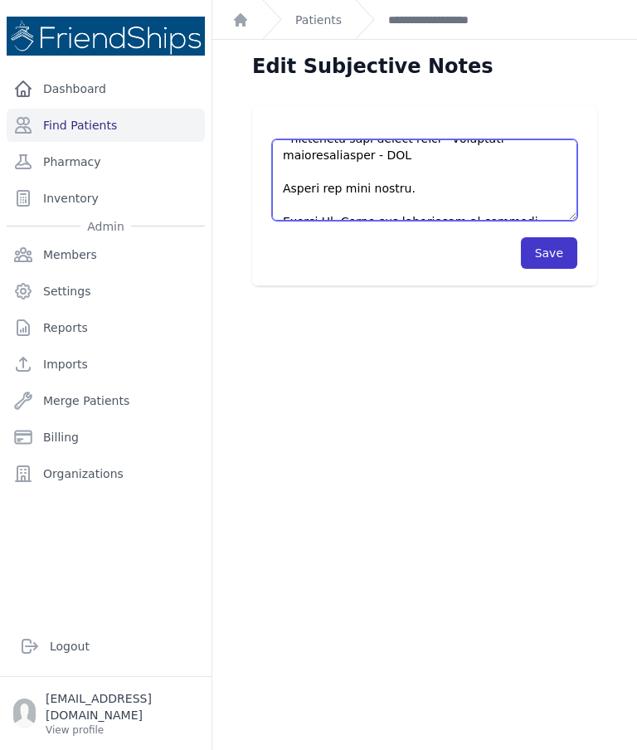
type textarea "Pt arrived to the clinic for an appointment concerning her knee pain and for me…"
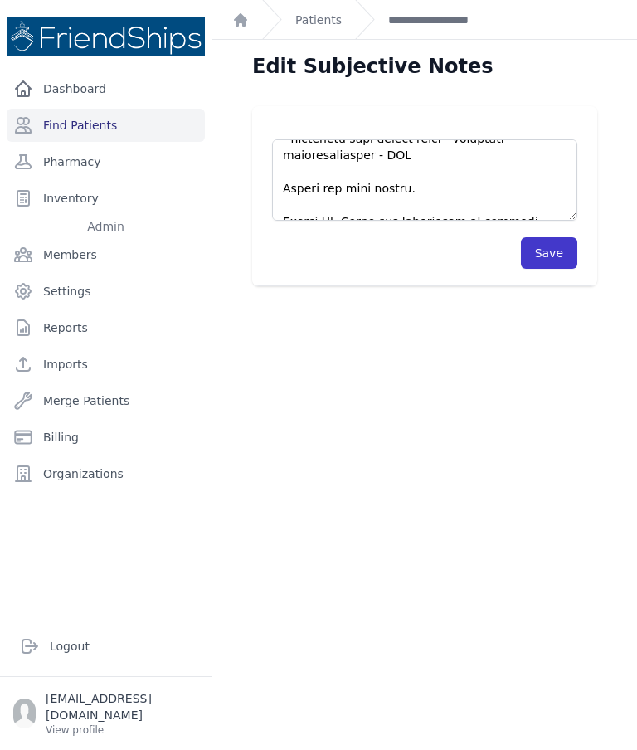
click at [557, 250] on button "Save" at bounding box center [549, 253] width 56 height 32
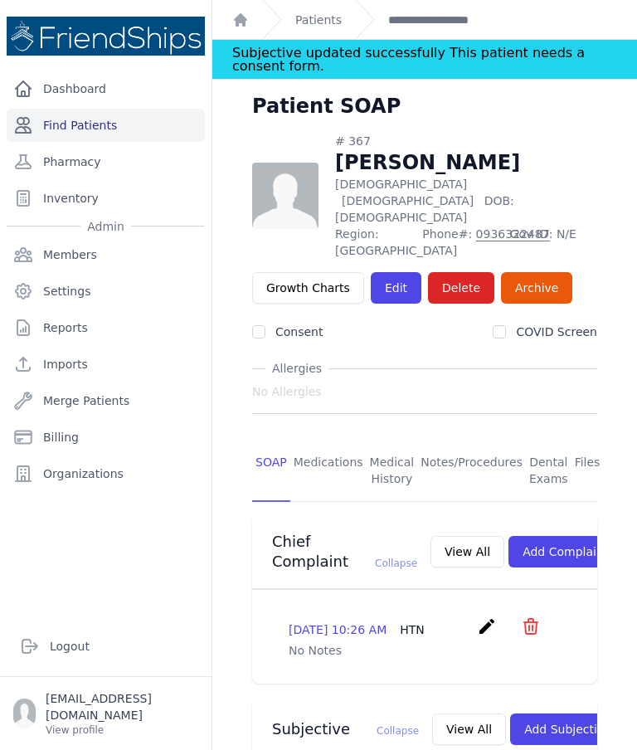
click at [79, 140] on link "Find Patients" at bounding box center [106, 125] width 198 height 33
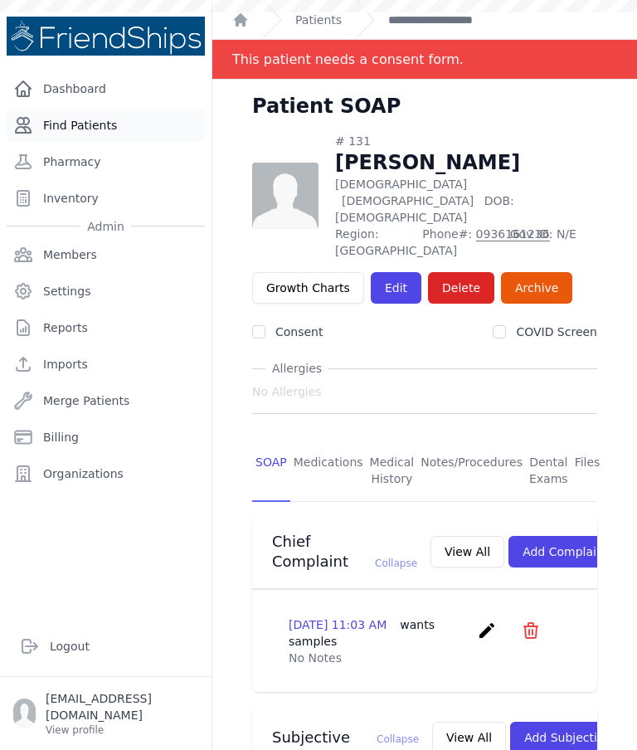
click at [126, 127] on link "Find Patients" at bounding box center [106, 125] width 198 height 33
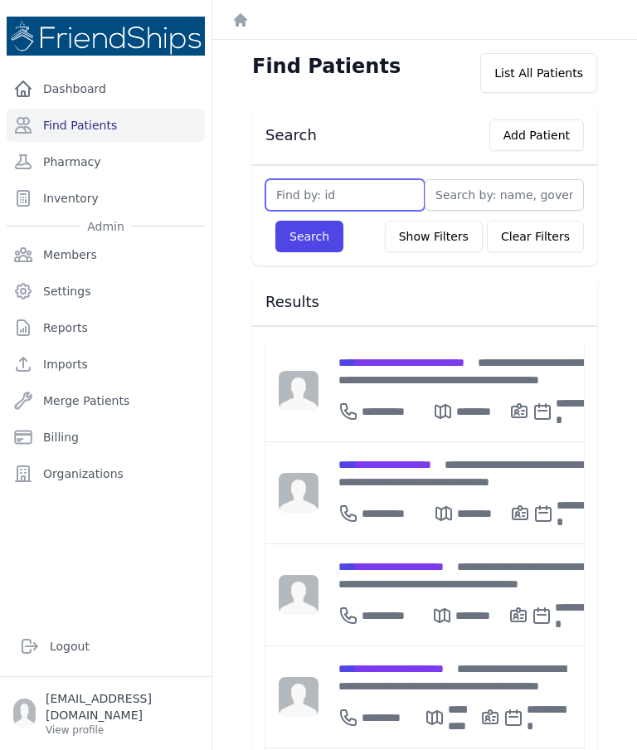
click at [348, 201] on input "text" at bounding box center [344, 195] width 159 height 32
type input "785"
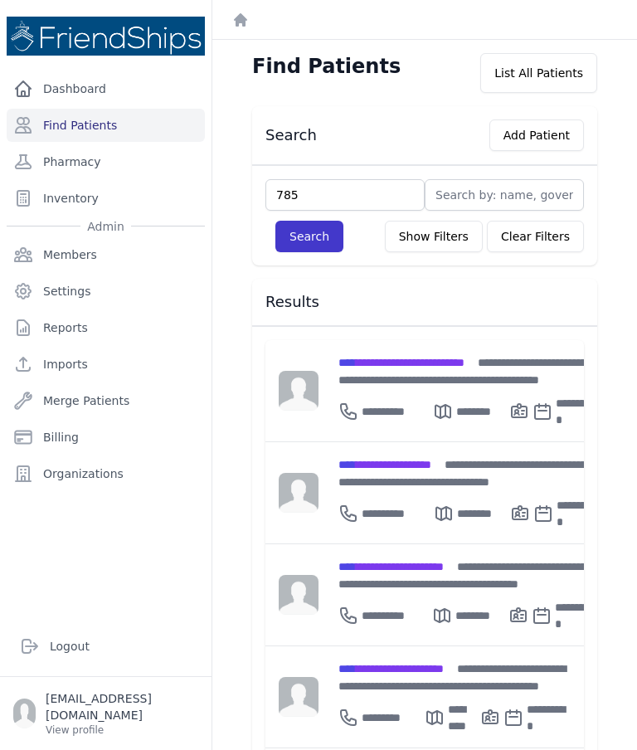
click at [323, 250] on button "Search" at bounding box center [309, 237] width 68 height 32
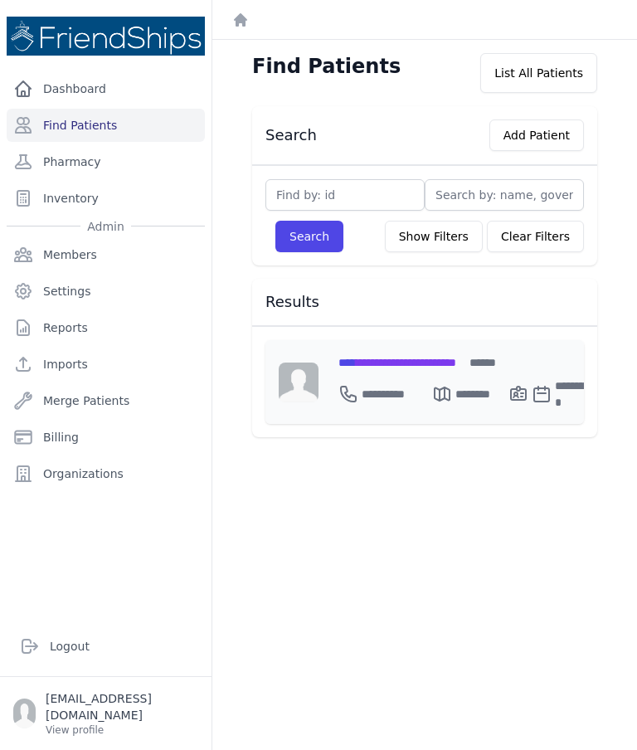
click at [456, 368] on span "**********" at bounding box center [397, 363] width 118 height 12
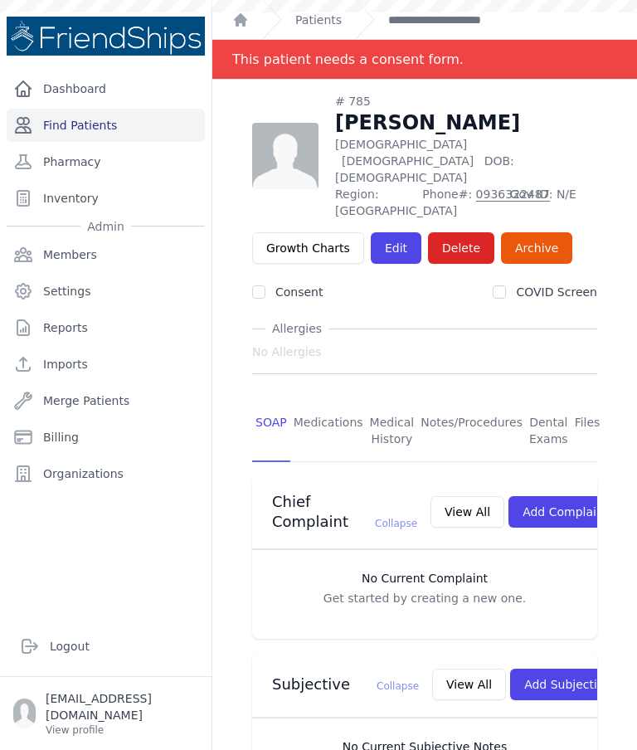
click at [110, 139] on link "Find Patients" at bounding box center [106, 125] width 198 height 33
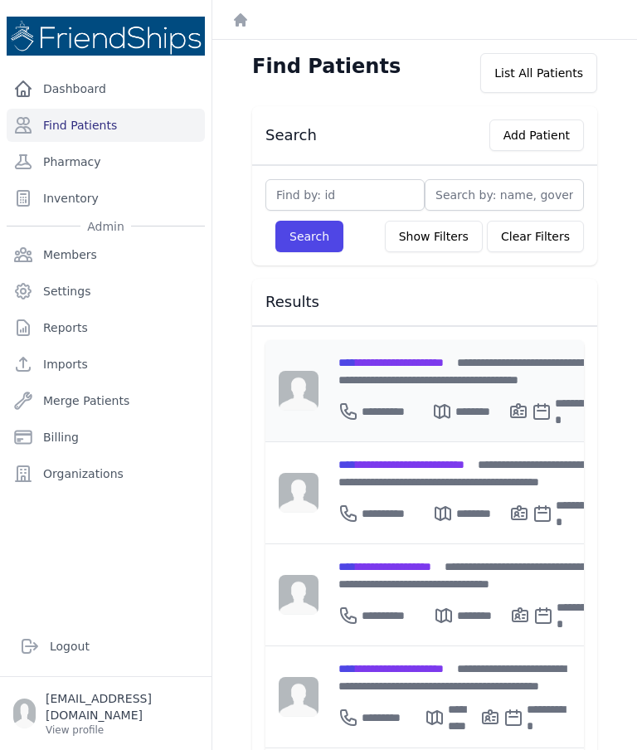
click at [377, 374] on span "**********" at bounding box center [462, 371] width 248 height 29
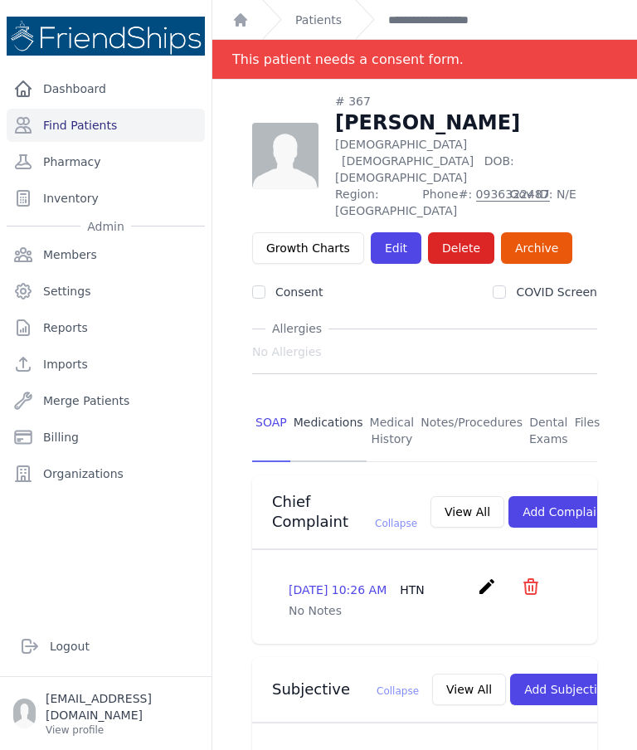
click at [323, 419] on link "Medications" at bounding box center [328, 431] width 76 height 61
click at [334, 401] on link "Medications" at bounding box center [328, 431] width 76 height 61
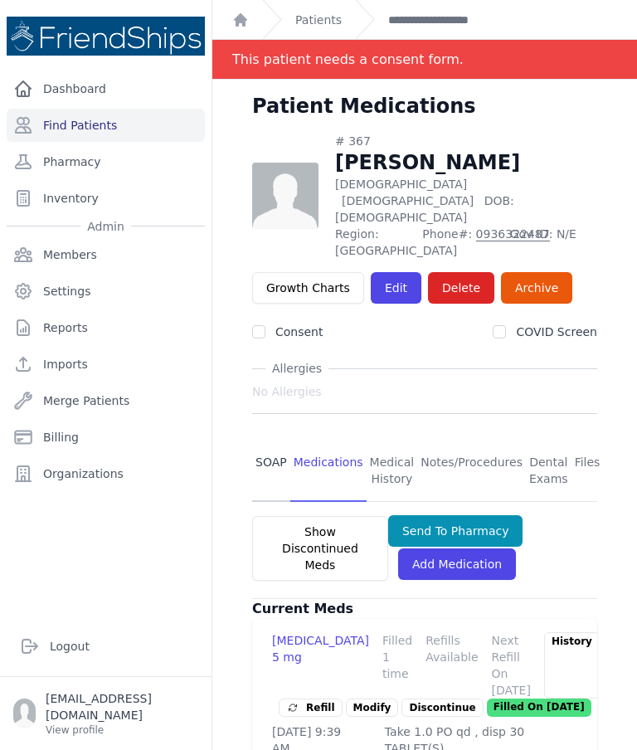
click at [275, 440] on link "SOAP" at bounding box center [271, 470] width 38 height 61
click at [261, 444] on link "SOAP" at bounding box center [271, 470] width 38 height 61
click at [275, 440] on link "SOAP" at bounding box center [271, 470] width 38 height 61
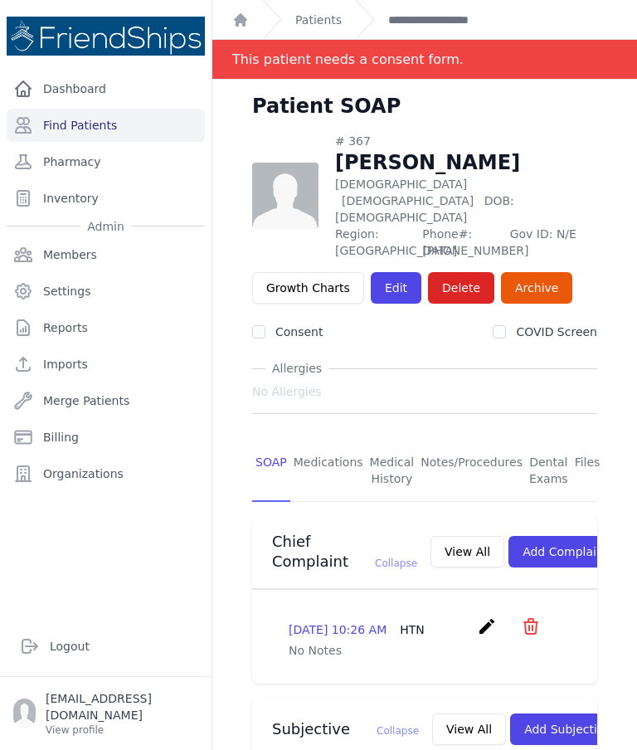
click at [268, 440] on link "SOAP" at bounding box center [271, 470] width 38 height 61
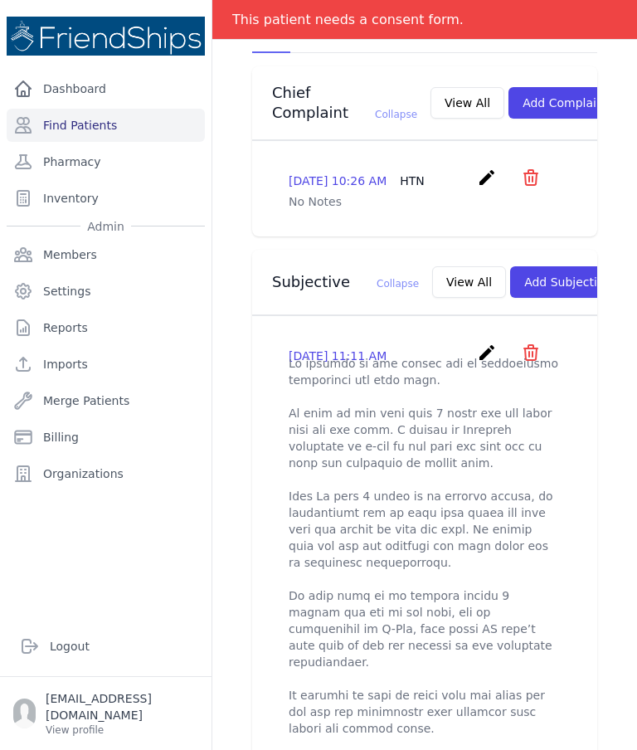
scroll to position [447, 0]
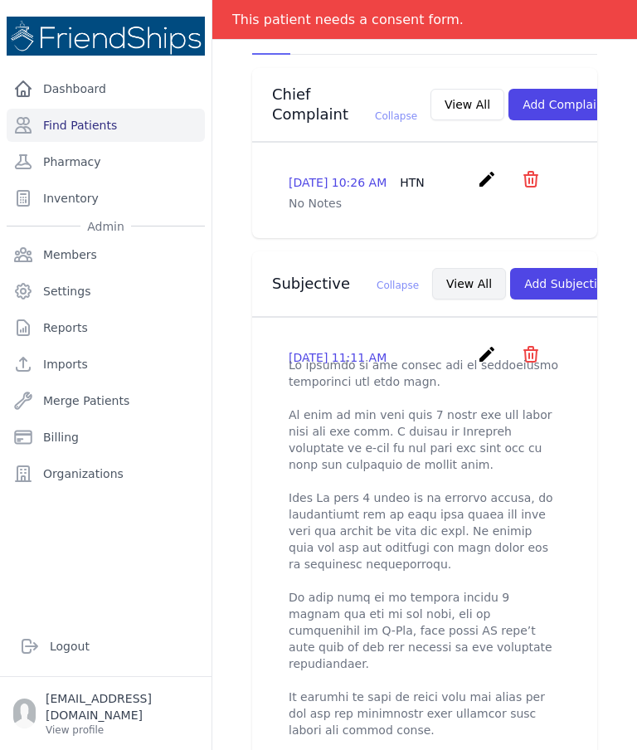
click at [437, 282] on button "View All" at bounding box center [469, 284] width 74 height 32
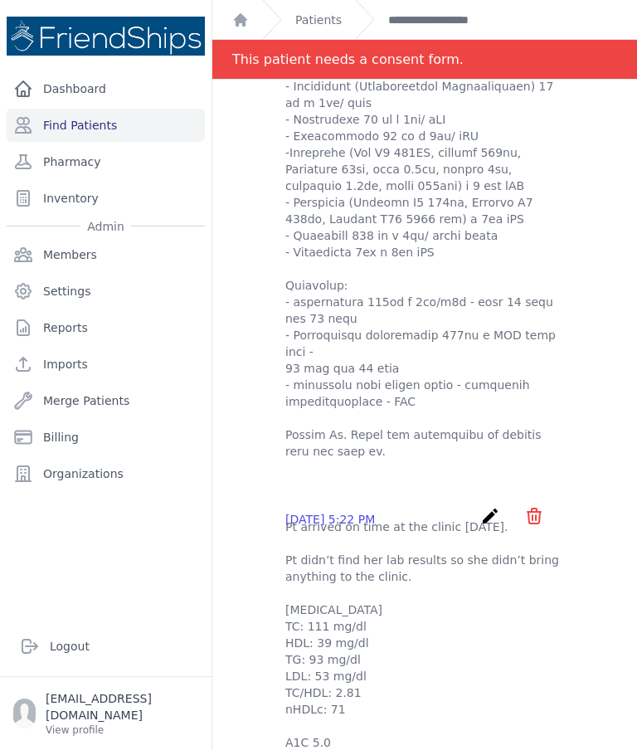
scroll to position [680, 0]
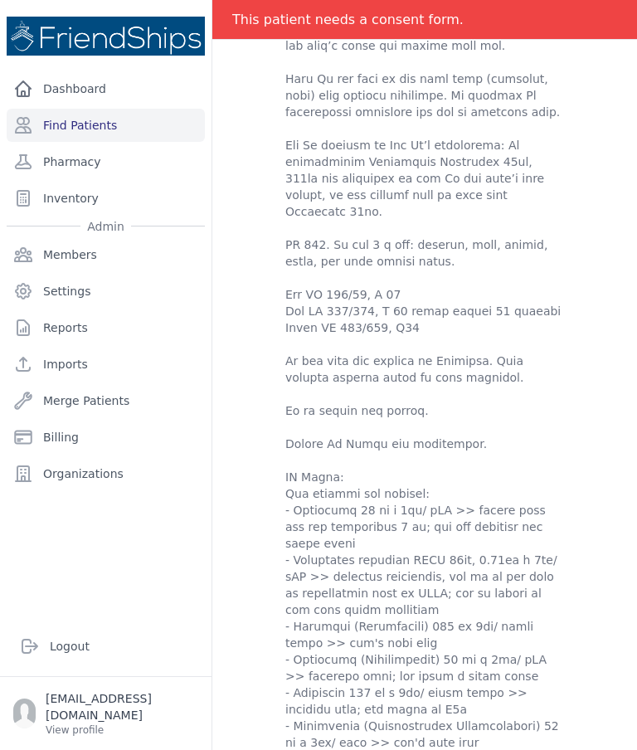
scroll to position [0, 0]
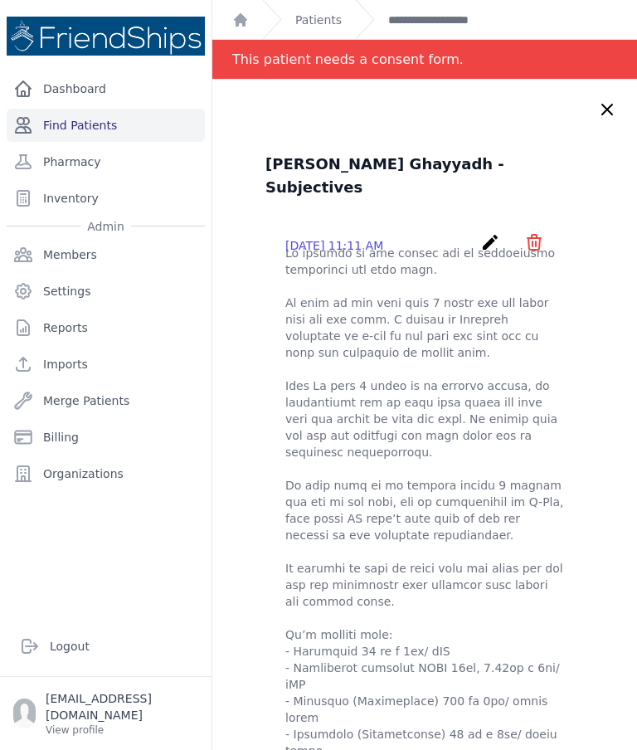
click at [153, 129] on link "Find Patients" at bounding box center [106, 125] width 198 height 33
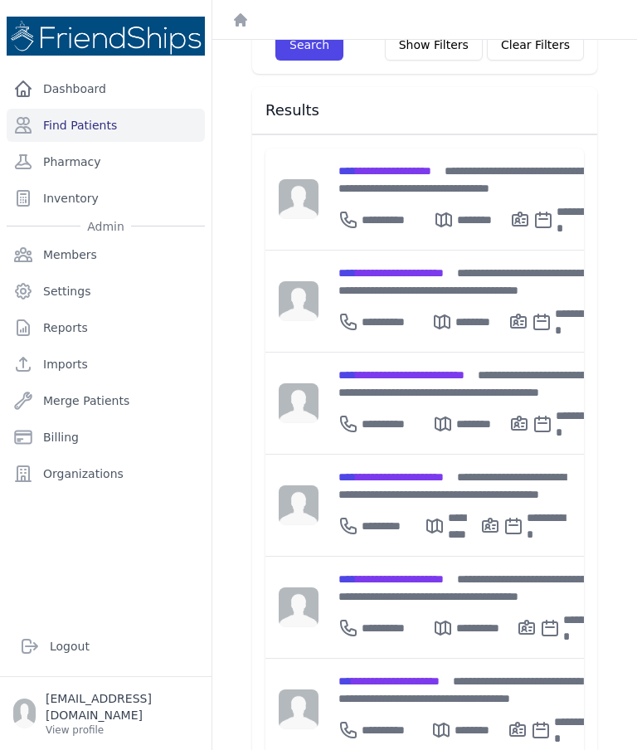
scroll to position [191, 0]
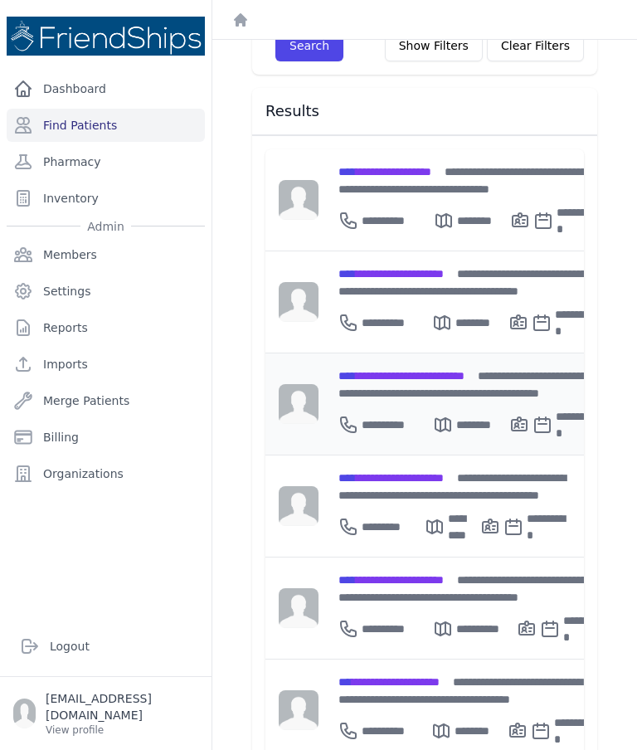
click at [508, 378] on div "**********" at bounding box center [467, 384] width 258 height 35
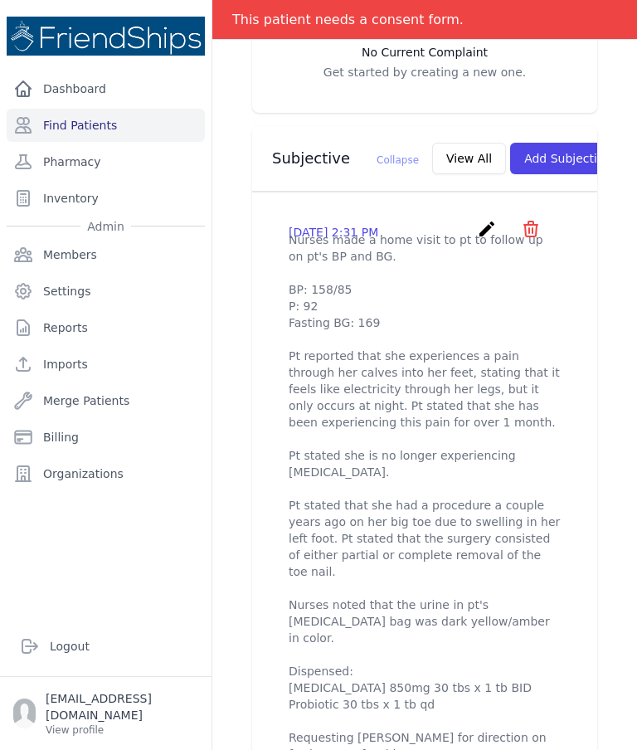
scroll to position [527, 0]
click at [493, 238] on icon "create" at bounding box center [487, 228] width 20 height 20
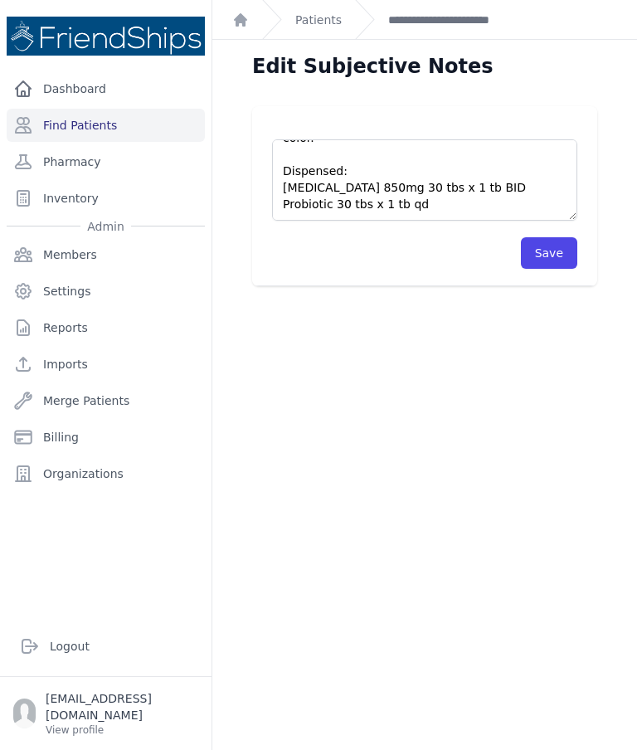
scroll to position [415, 0]
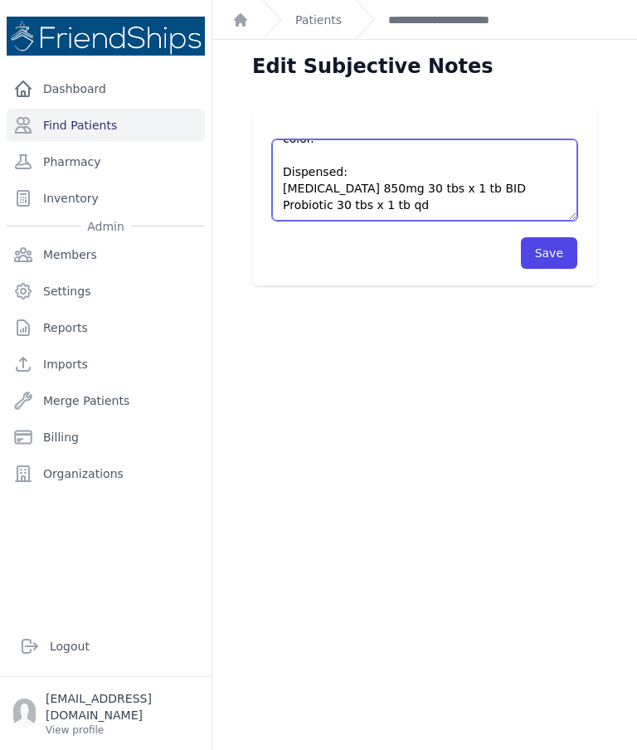
click at [391, 181] on textarea "Nurses made a home visit to pt to follow up on pt's BP and BG. BP: 158/85 P: 92…" at bounding box center [424, 179] width 305 height 81
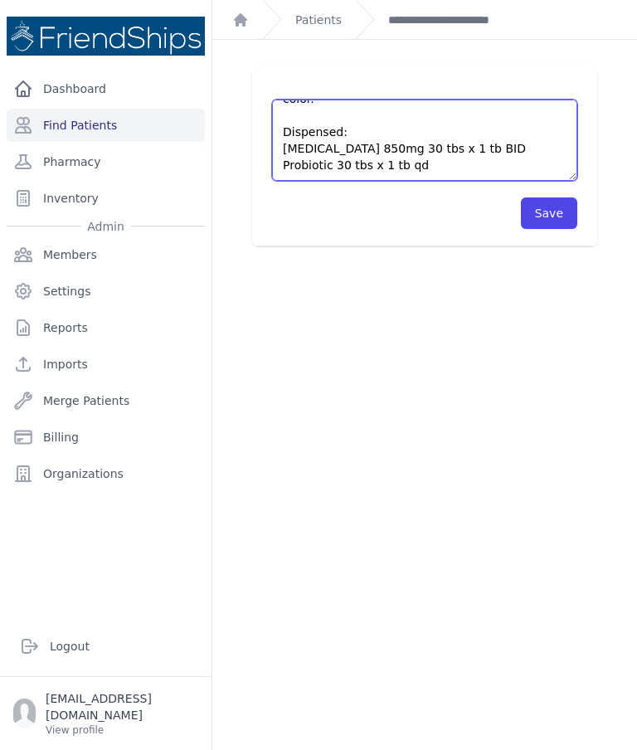
click at [377, 153] on textarea "Nurses made a home visit to pt to follow up on pt's BP and BG. BP: 158/85 P: 92…" at bounding box center [424, 140] width 305 height 81
click at [341, 164] on textarea "Nurses made a home visit to pt to follow up on pt's BP and BG. BP: 158/85 P: 92…" at bounding box center [424, 140] width 305 height 81
click at [363, 147] on textarea "Nurses made a home visit to pt to follow up on pt's BP and BG. BP: 158/85 P: 92…" at bounding box center [424, 140] width 305 height 81
type textarea "Nurses made a home visit to pt to follow up on pt's BP and BG. BP: 158/85 P: 92…"
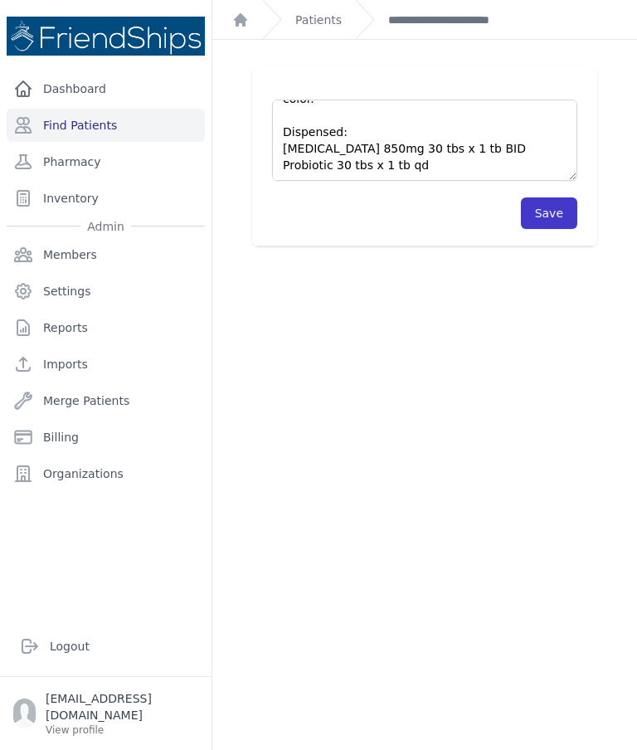
click at [548, 211] on button "Save" at bounding box center [549, 213] width 56 height 32
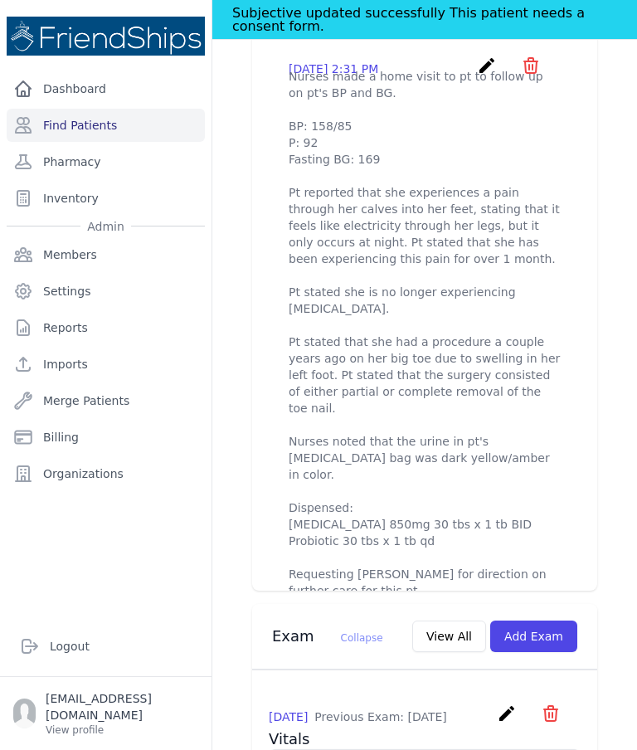
scroll to position [733, 0]
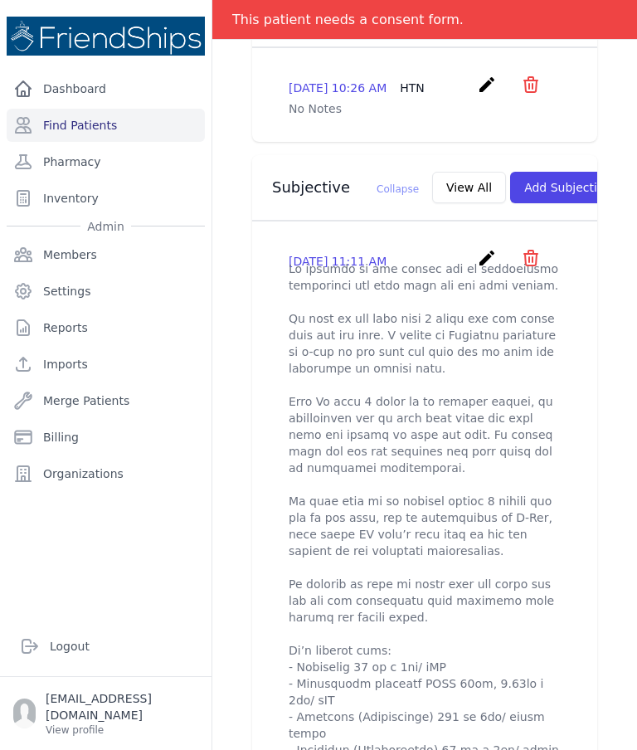
scroll to position [404, 0]
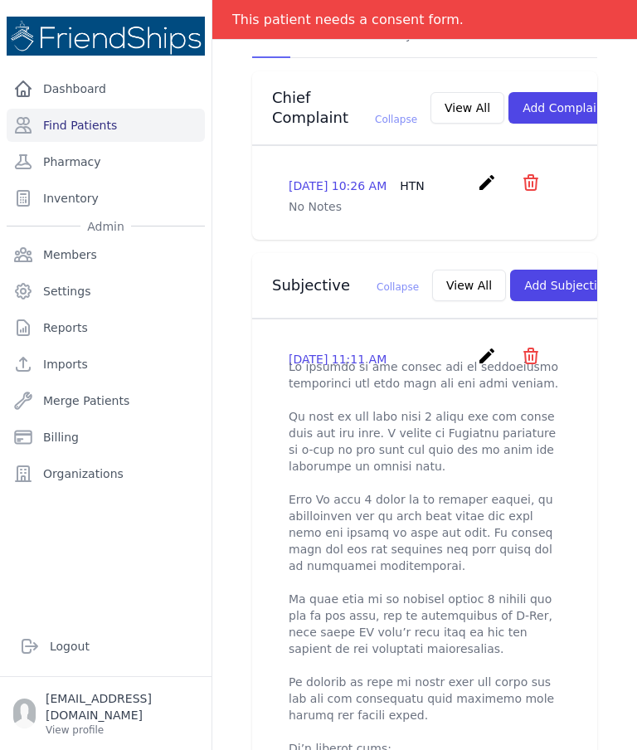
click at [480, 352] on icon "create" at bounding box center [487, 356] width 20 height 20
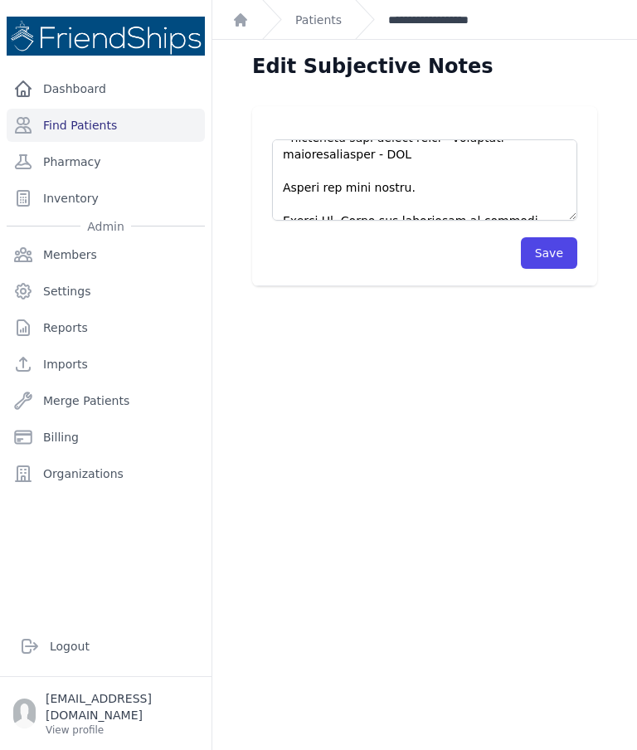
scroll to position [896, 0]
click at [440, 27] on link "**********" at bounding box center [447, 20] width 119 height 17
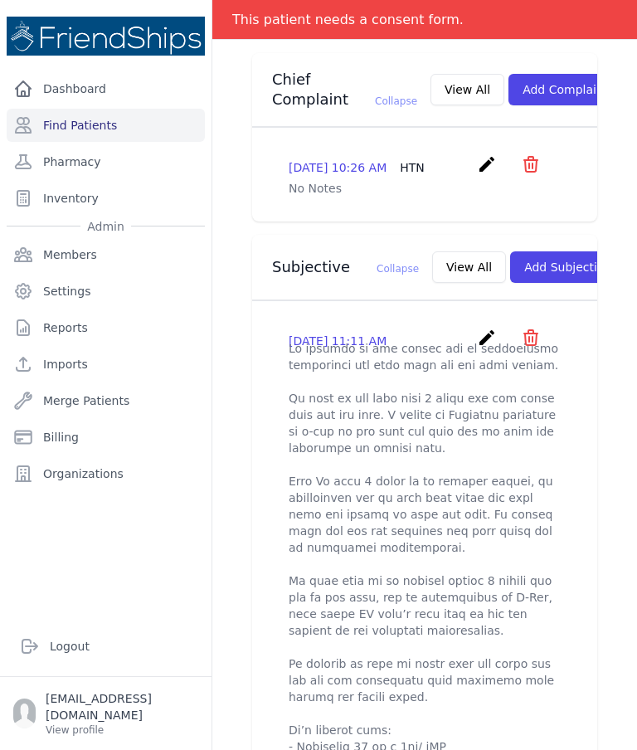
scroll to position [427, 0]
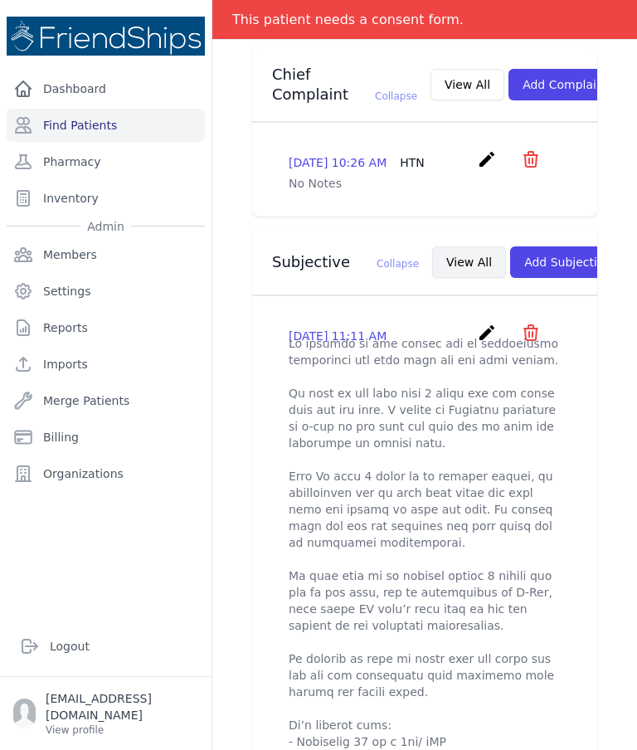
click at [439, 250] on button "View All" at bounding box center [469, 262] width 74 height 32
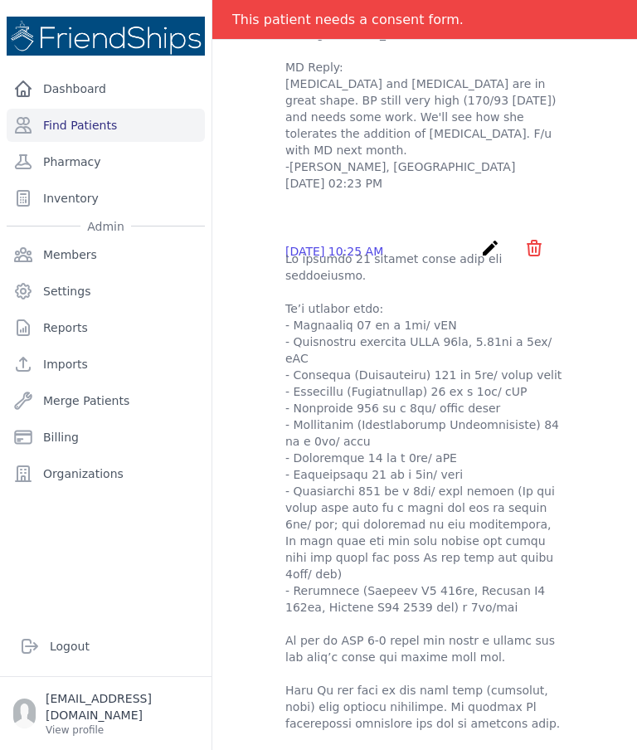
scroll to position [950, 0]
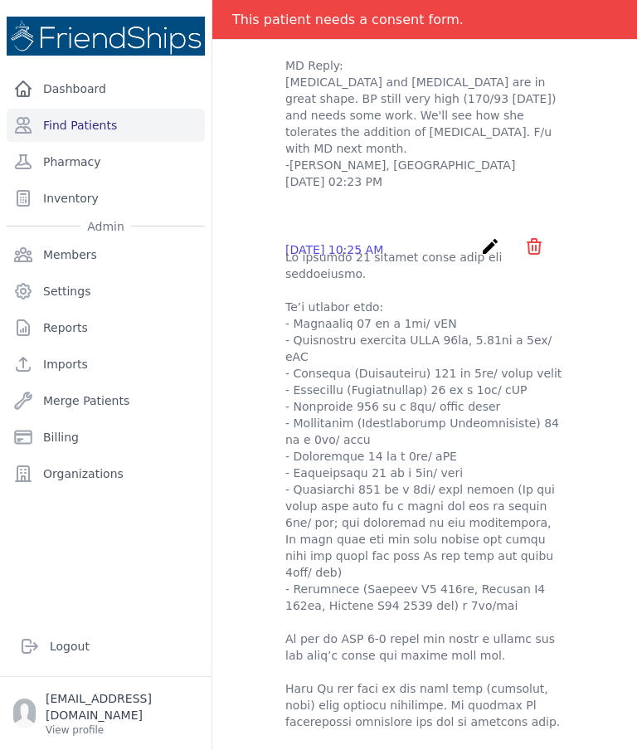
click at [484, 236] on icon "create" at bounding box center [490, 246] width 20 height 20
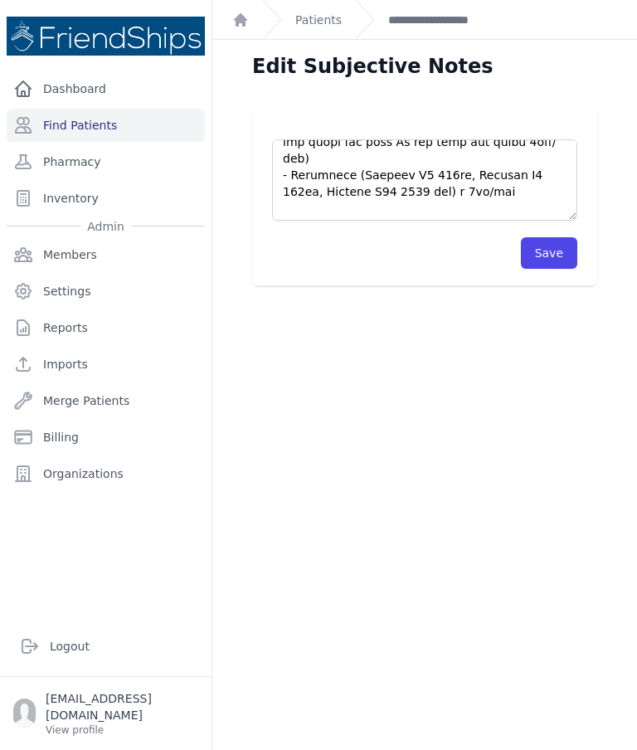
scroll to position [310, 0]
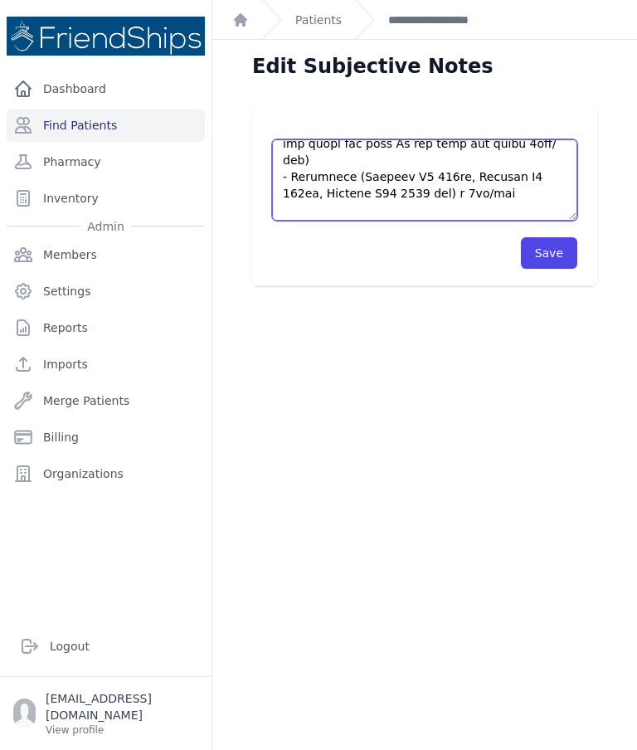
click at [362, 187] on textarea at bounding box center [424, 179] width 305 height 81
click at [348, 194] on textarea at bounding box center [424, 179] width 305 height 81
type textarea "Pt arrived 15 minutes later than the appointment. Pt’s current meds: - Valsarta…"
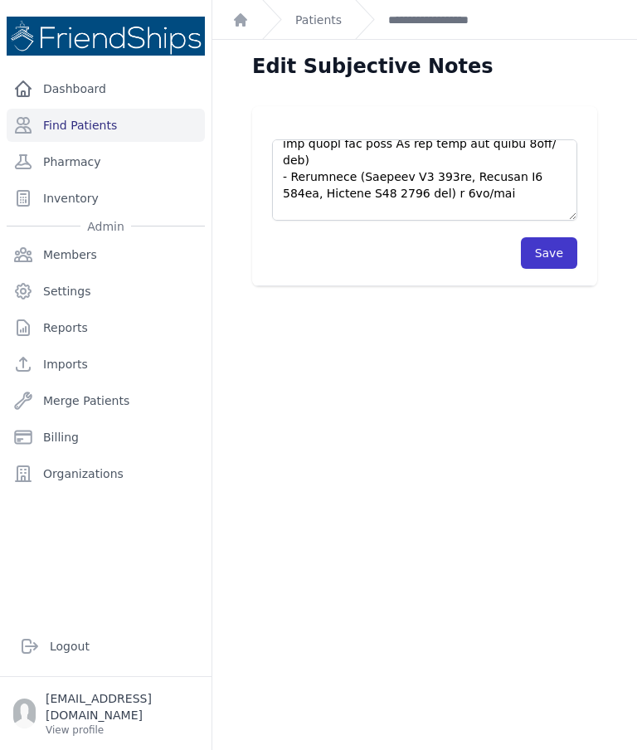
click at [548, 250] on button "Save" at bounding box center [549, 253] width 56 height 32
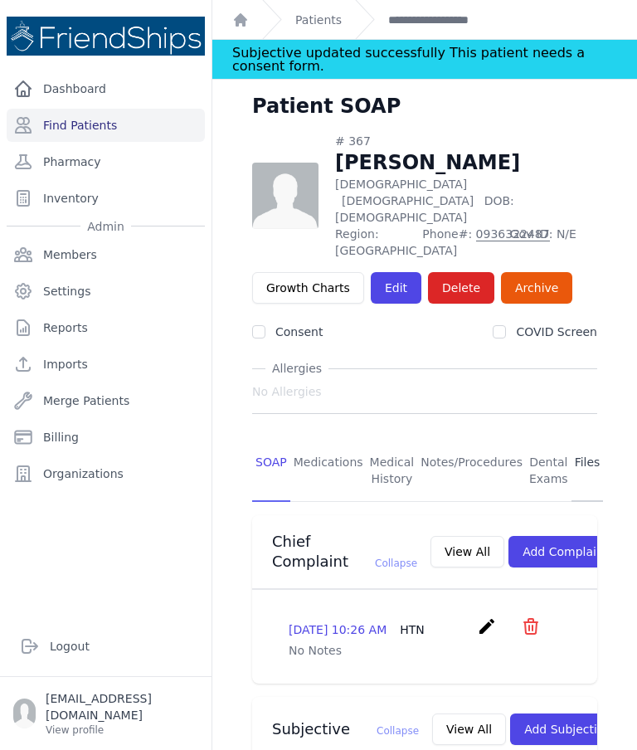
click at [581, 440] on link "Files" at bounding box center [587, 470] width 32 height 61
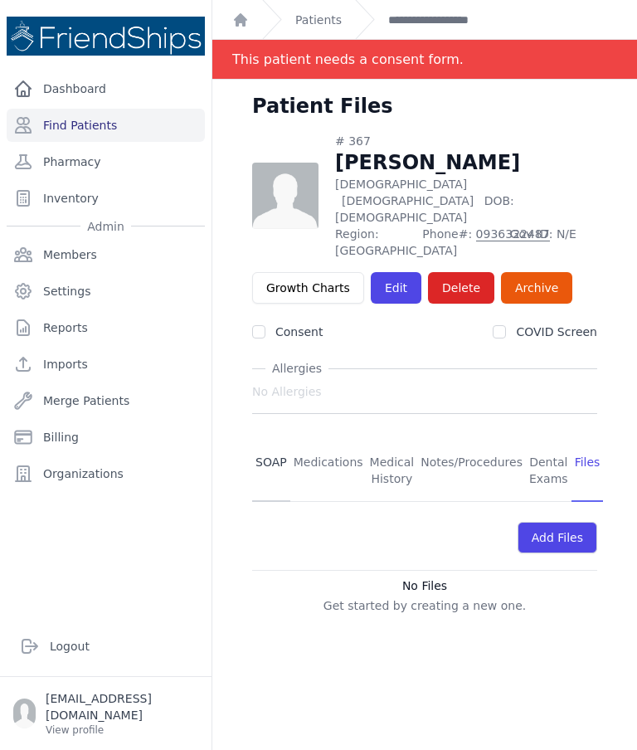
click at [270, 440] on link "SOAP" at bounding box center [271, 470] width 38 height 61
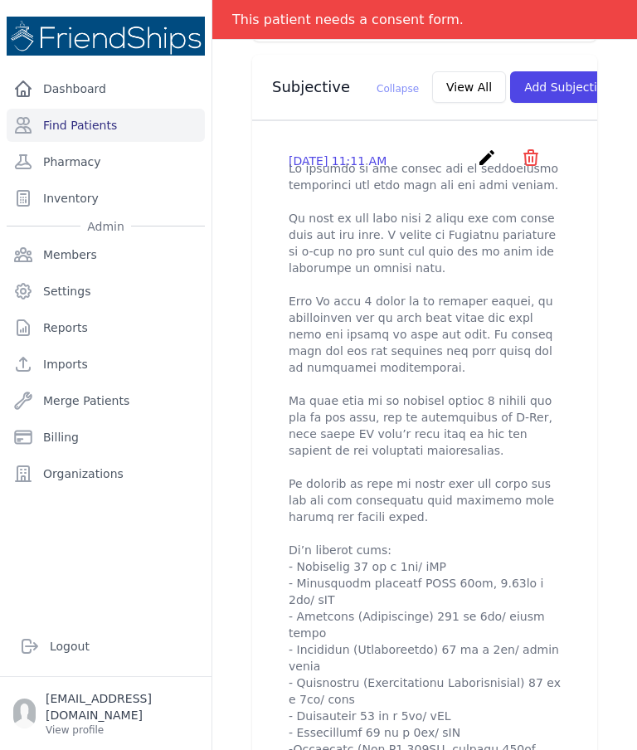
scroll to position [641, 0]
click at [488, 151] on icon "create" at bounding box center [487, 158] width 20 height 20
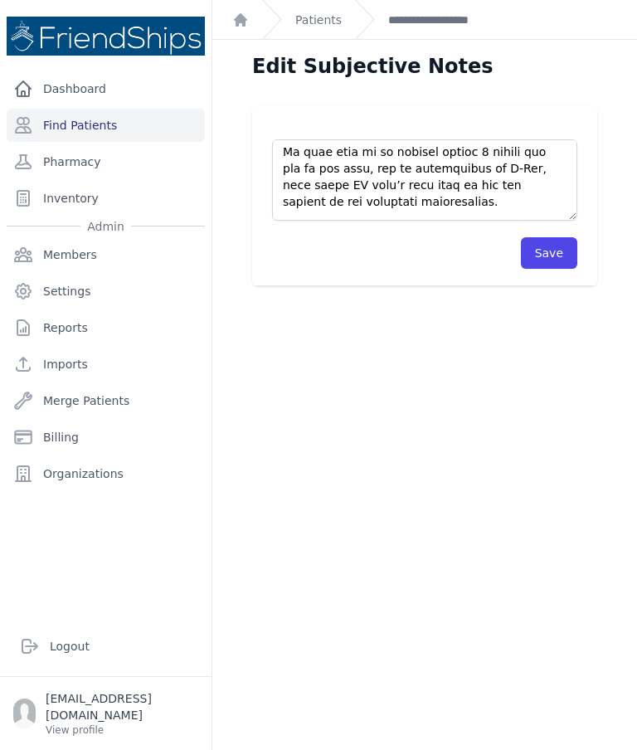
scroll to position [234, 0]
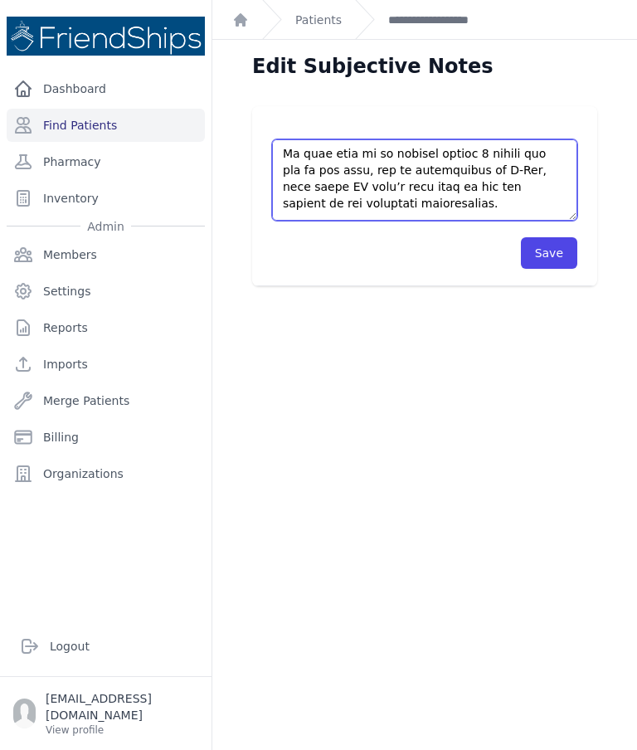
click at [416, 205] on textarea at bounding box center [424, 179] width 305 height 81
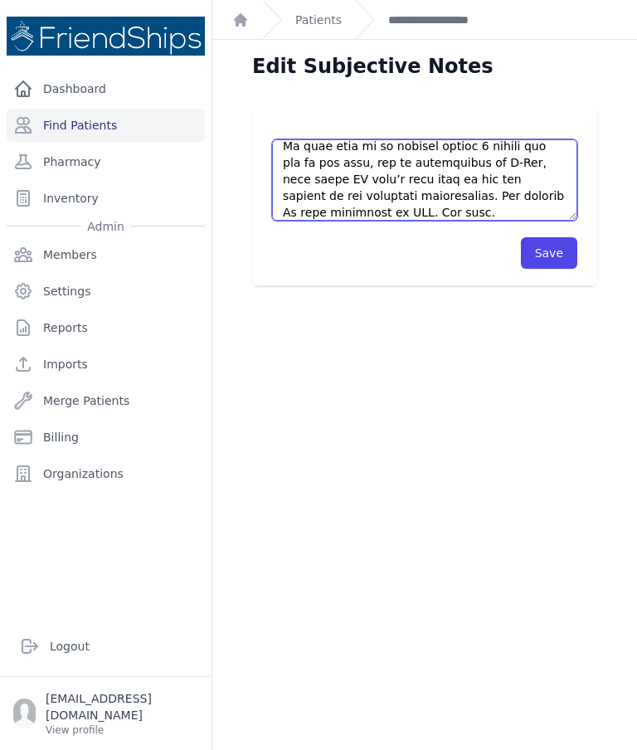
click at [491, 199] on textarea at bounding box center [424, 179] width 305 height 81
type textarea "Pt arrived to the clinic for an appointment concerning her knee pain and for me…"
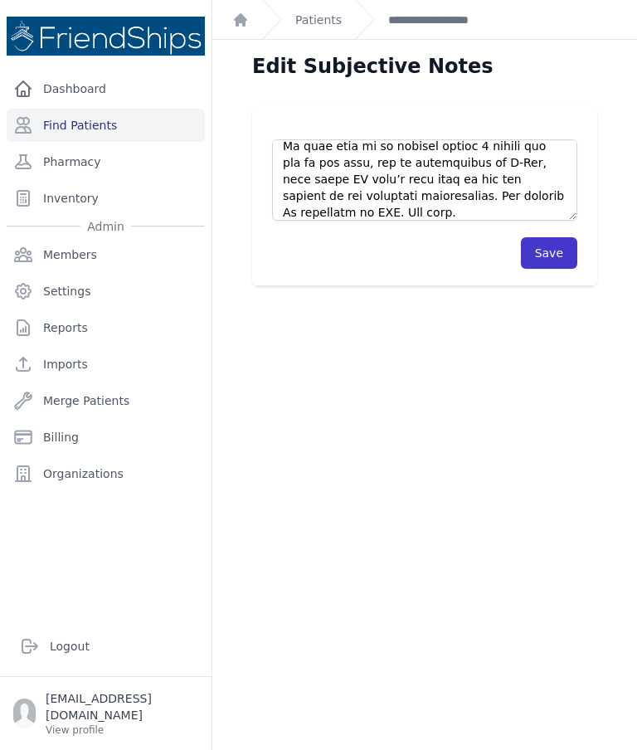
click at [563, 250] on button "Save" at bounding box center [549, 253] width 56 height 32
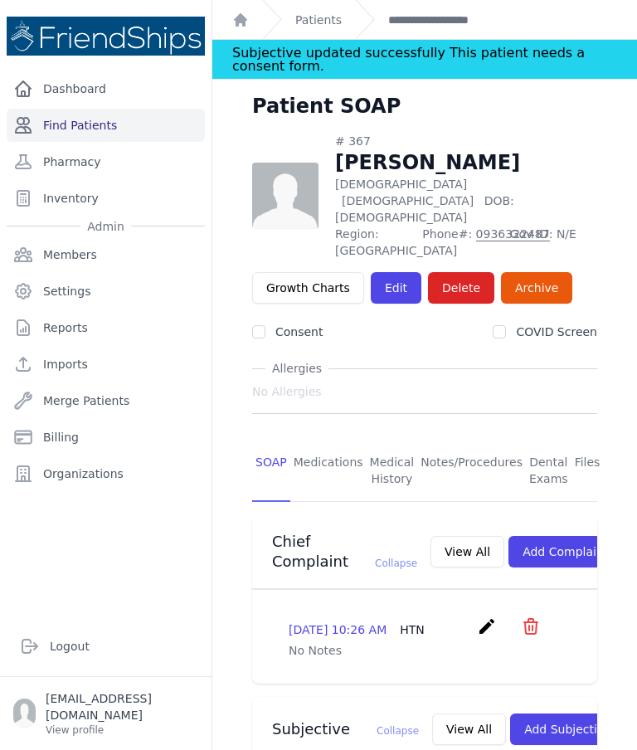
click at [153, 118] on link "Find Patients" at bounding box center [106, 125] width 198 height 33
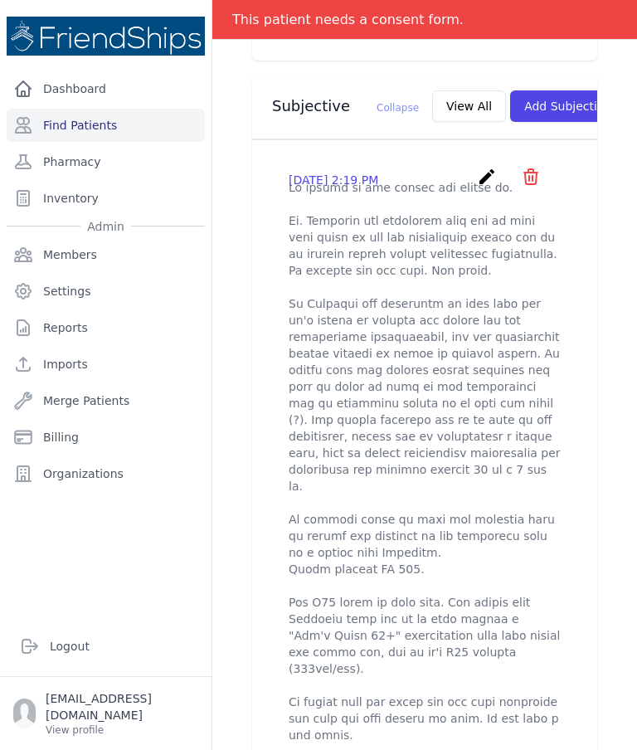
scroll to position [586, 0]
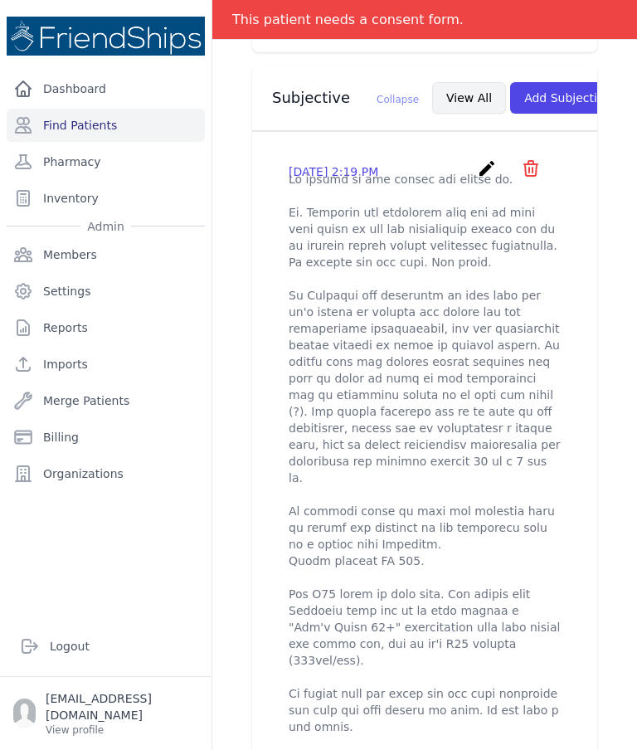
click at [432, 83] on button "View All" at bounding box center [469, 98] width 74 height 32
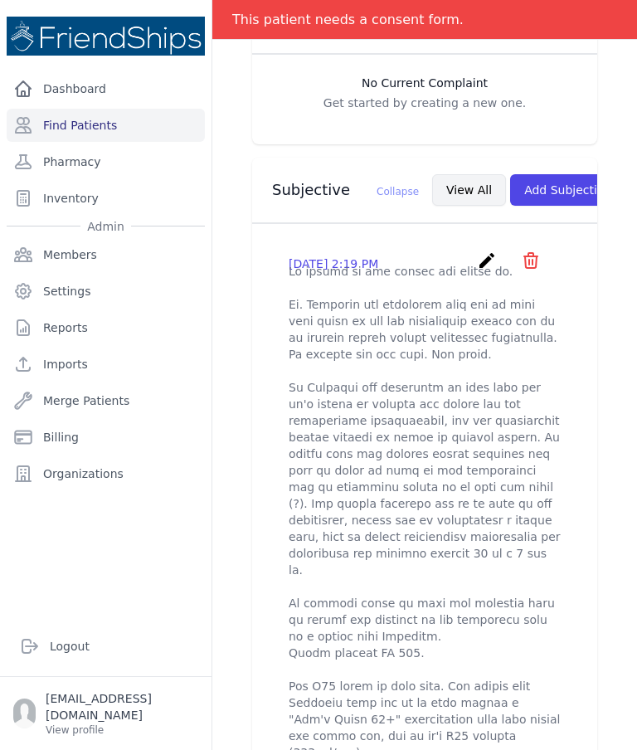
scroll to position [491, 0]
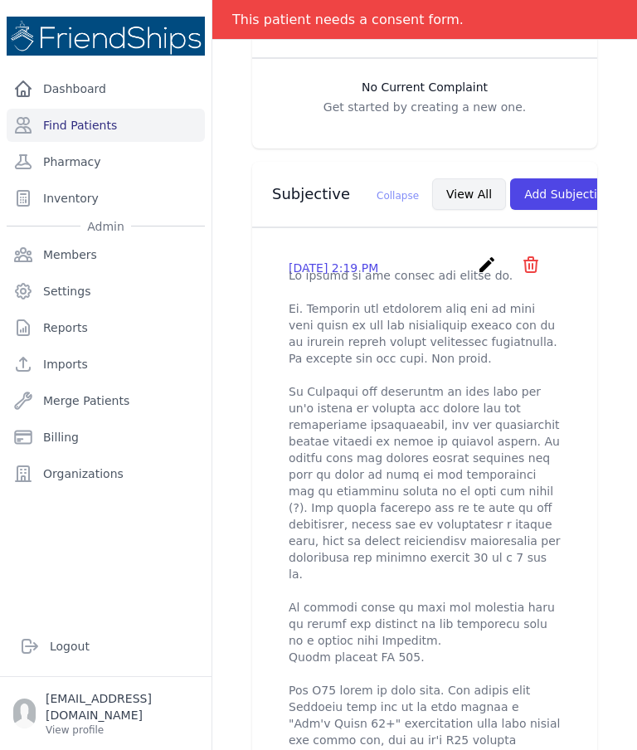
click at [432, 188] on button "View All" at bounding box center [469, 194] width 74 height 32
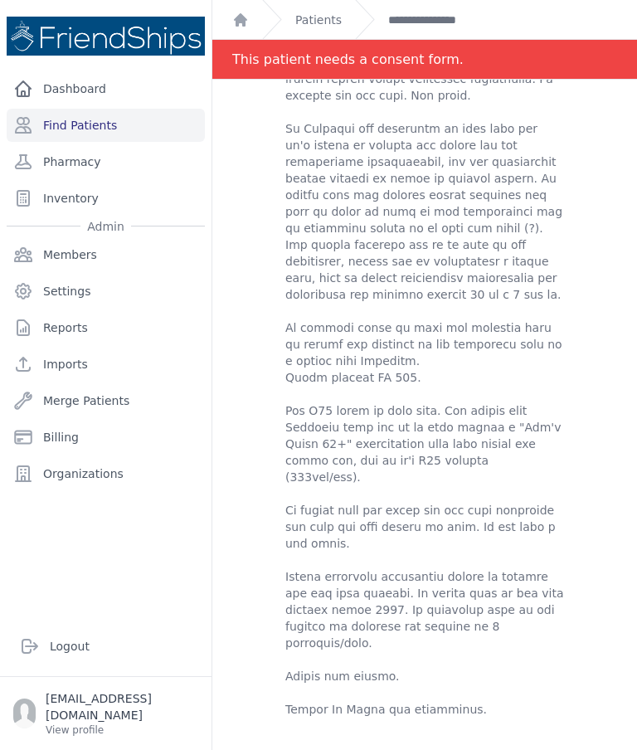
scroll to position [219, 0]
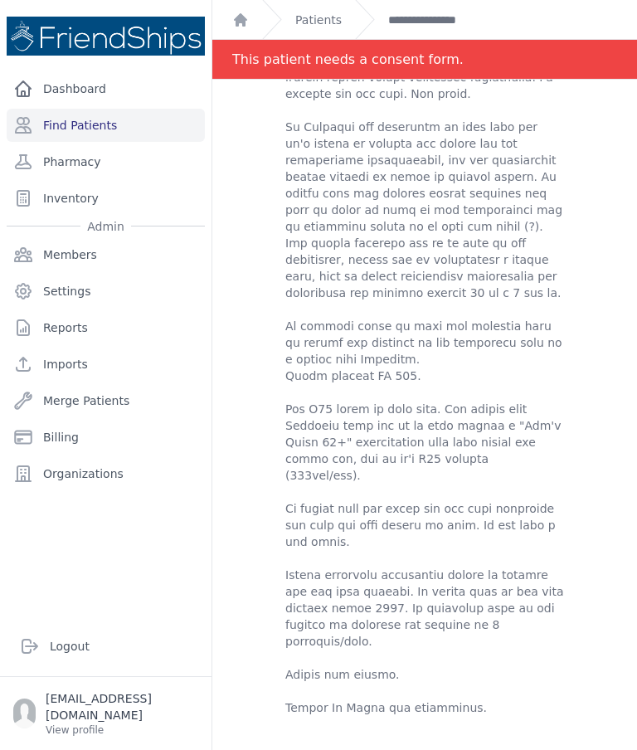
click at [432, 6] on div "**********" at bounding box center [422, 19] width 135 height 39
click at [452, 12] on link "**********" at bounding box center [439, 20] width 102 height 17
